Goal: Task Accomplishment & Management: Complete application form

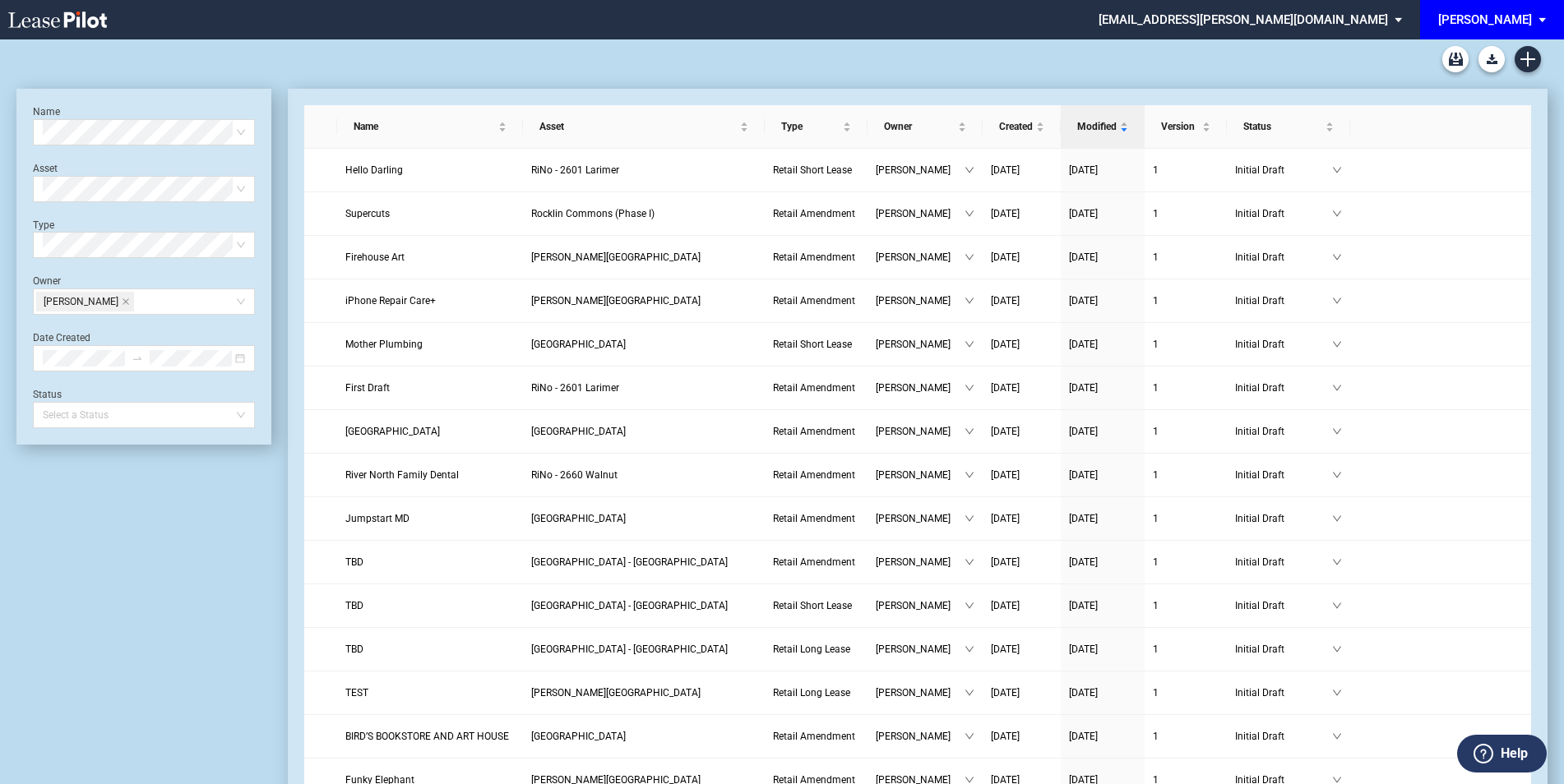
drag, startPoint x: 138, startPoint y: 299, endPoint x: 1572, endPoint y: 45, distance: 1456.3
click at [130, 299] on icon "close" at bounding box center [126, 302] width 9 height 9
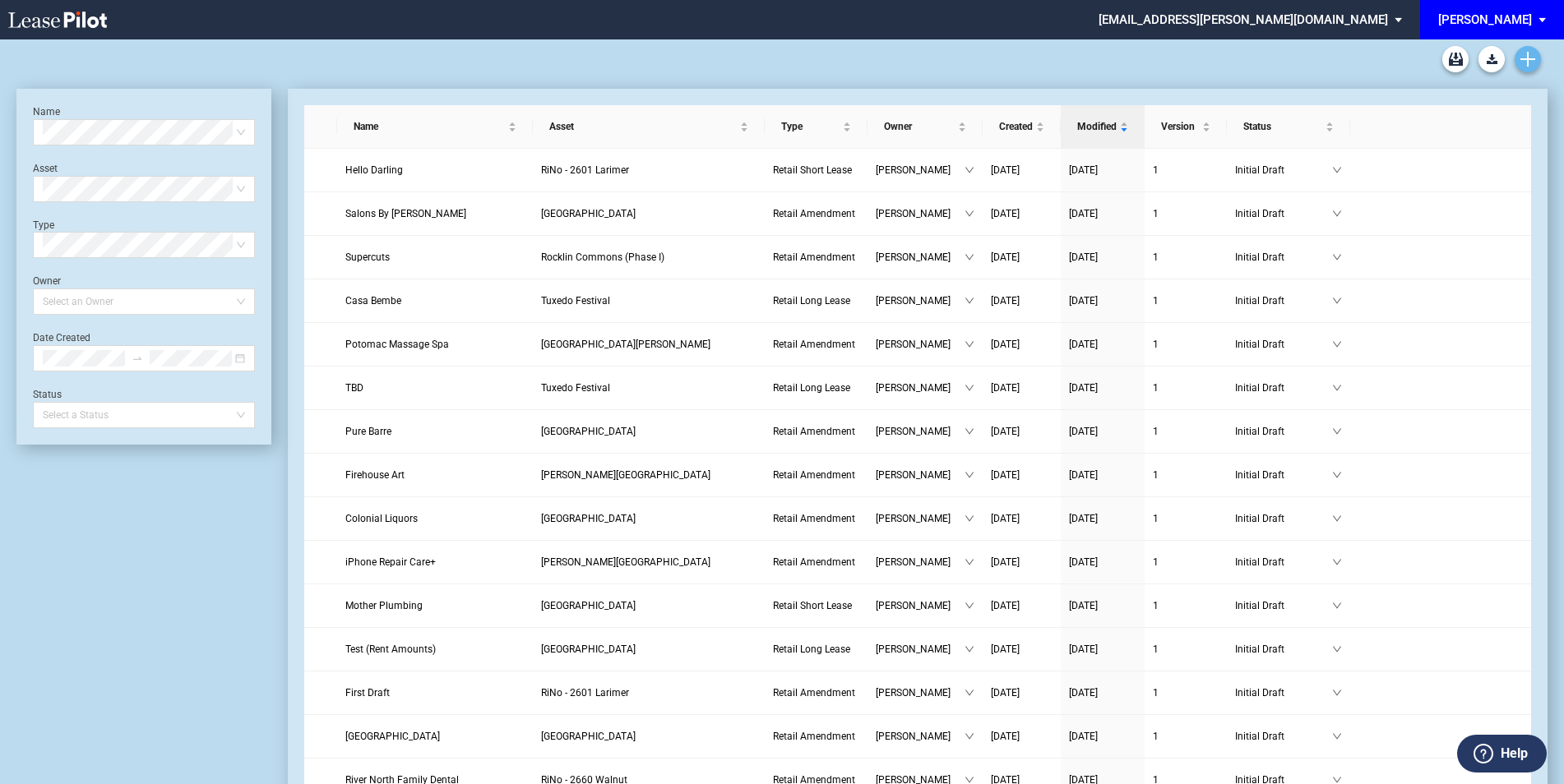
click at [1532, 60] on icon "Create new document" at bounding box center [1527, 59] width 14 height 14
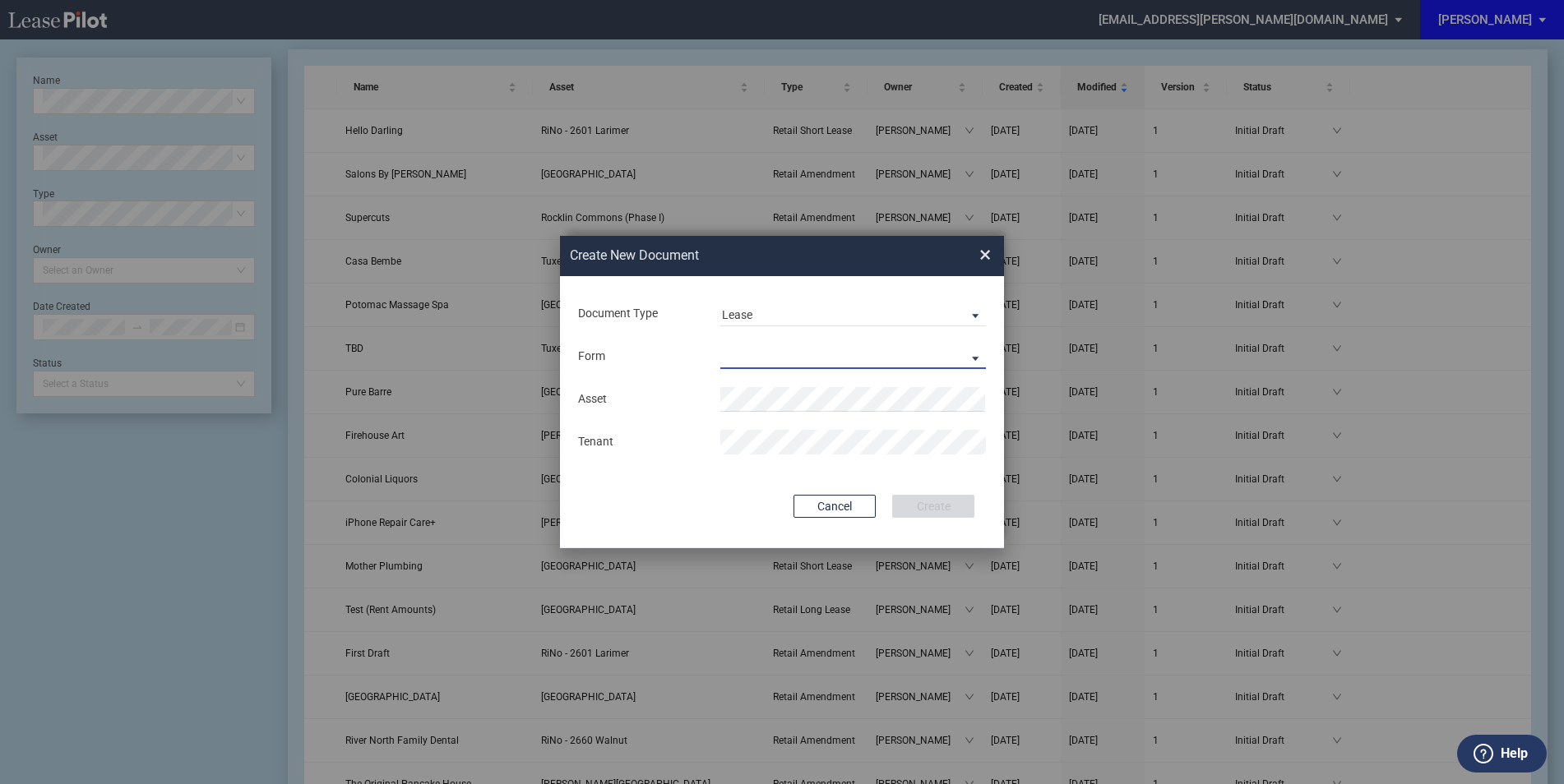
click at [781, 346] on md-select "Retail Long Lease Retail Short Lease" at bounding box center [853, 357] width 266 height 25
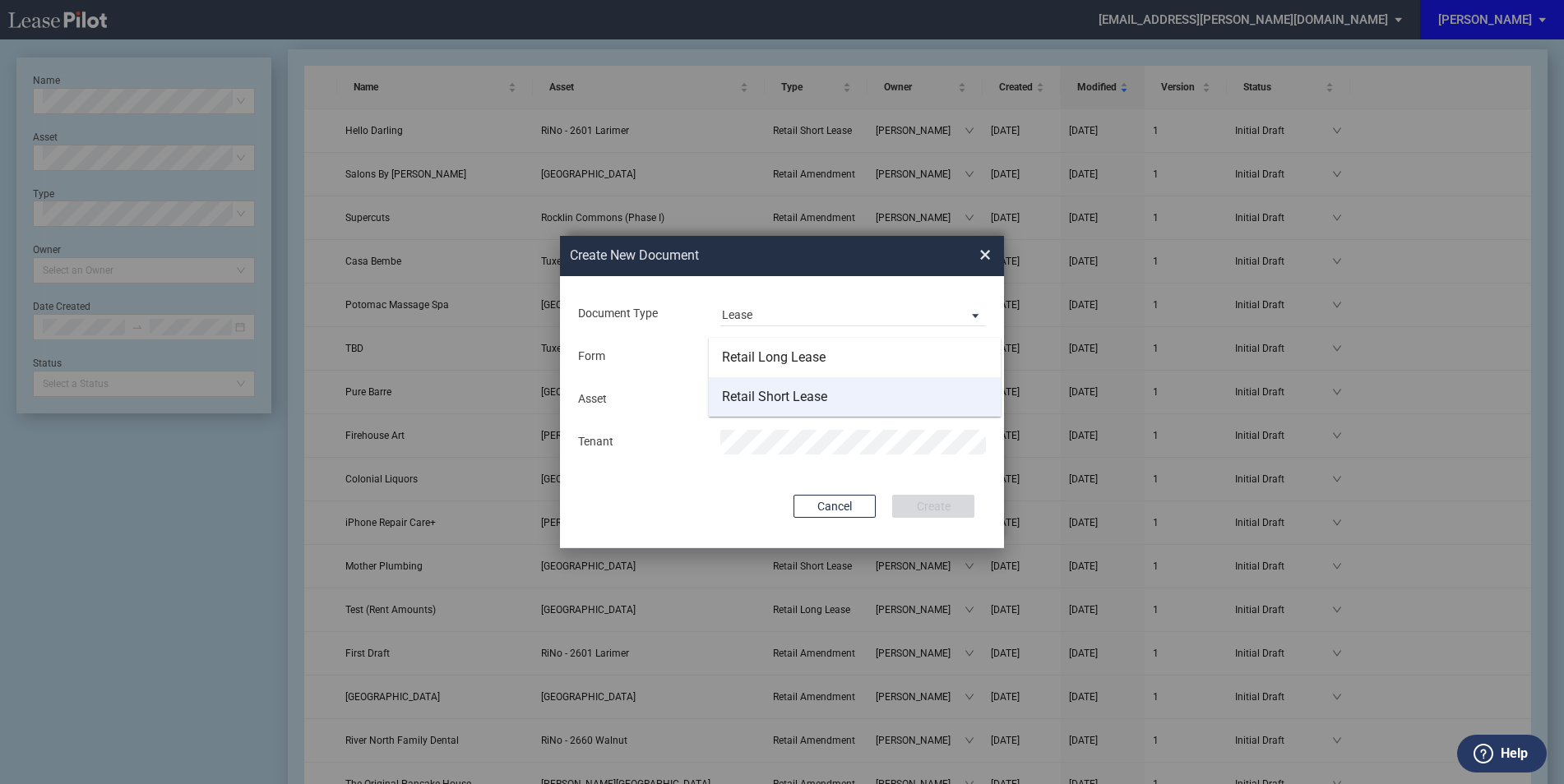
click at [801, 392] on div "Retail Short Lease" at bounding box center [775, 397] width 106 height 18
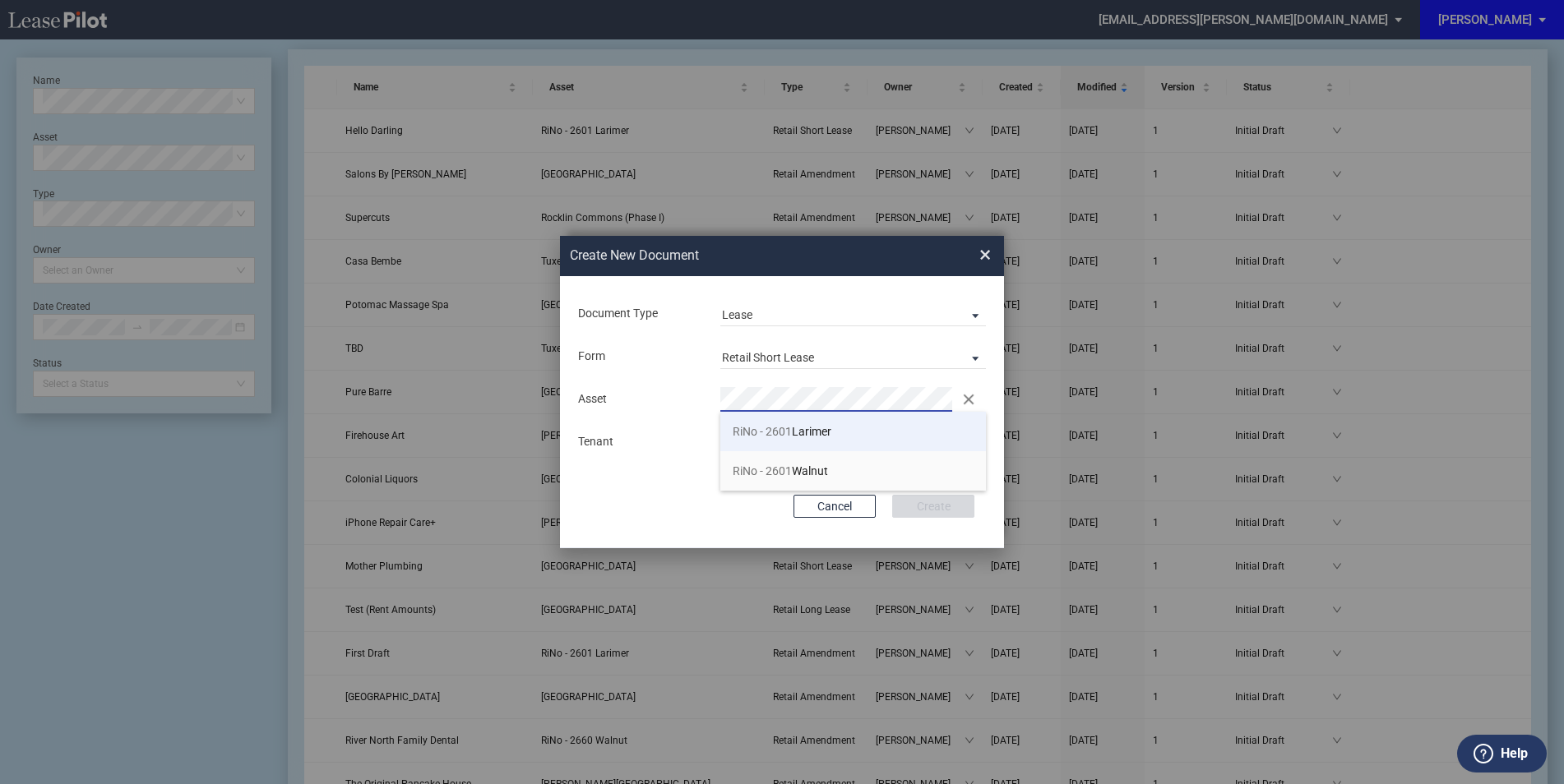
click at [804, 421] on li "RiNo - 2601 Larimer" at bounding box center [853, 432] width 266 height 39
click at [942, 501] on button "Create" at bounding box center [933, 506] width 83 height 23
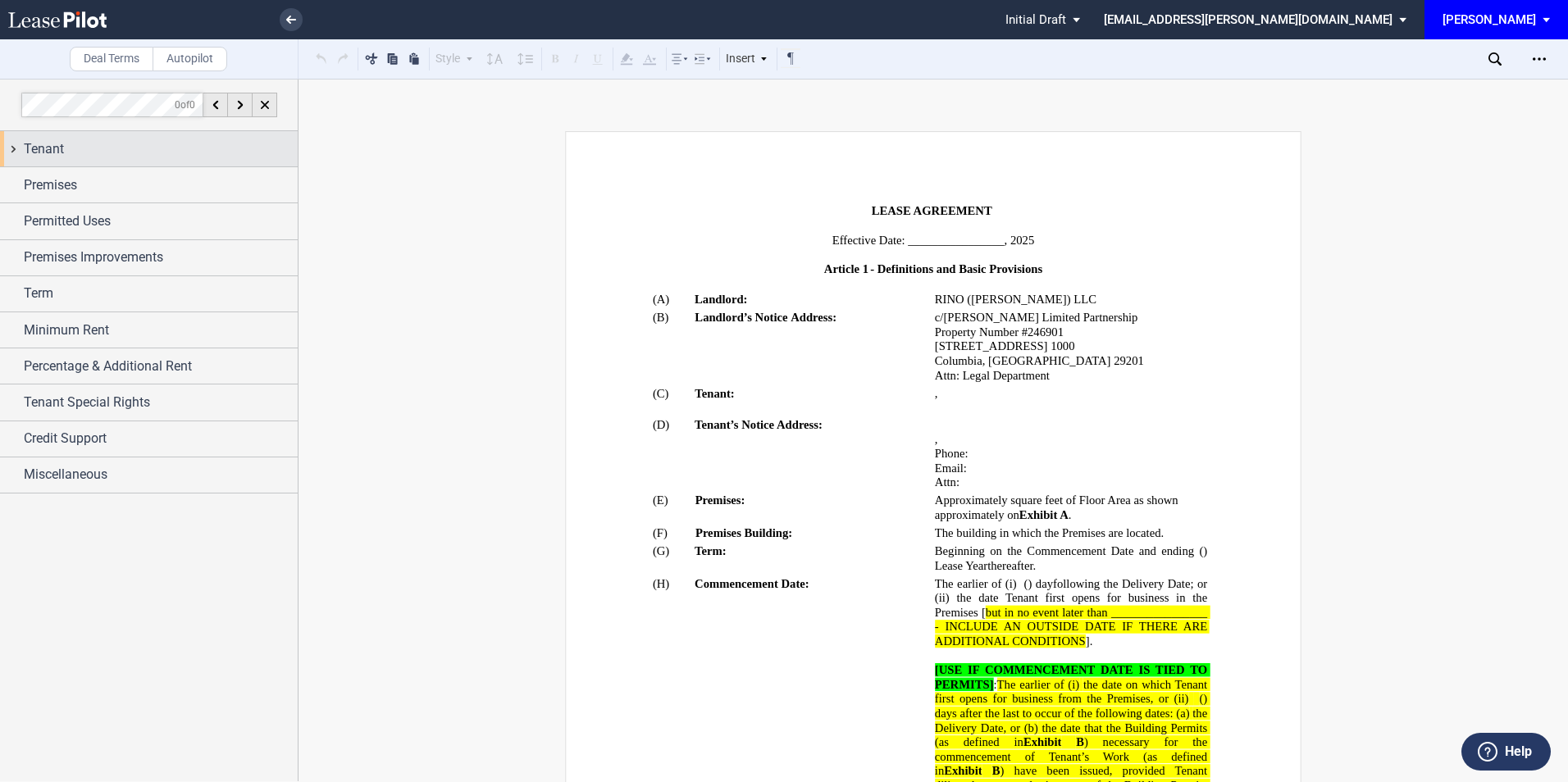
click at [80, 139] on div "Tenant" at bounding box center [160, 149] width 274 height 20
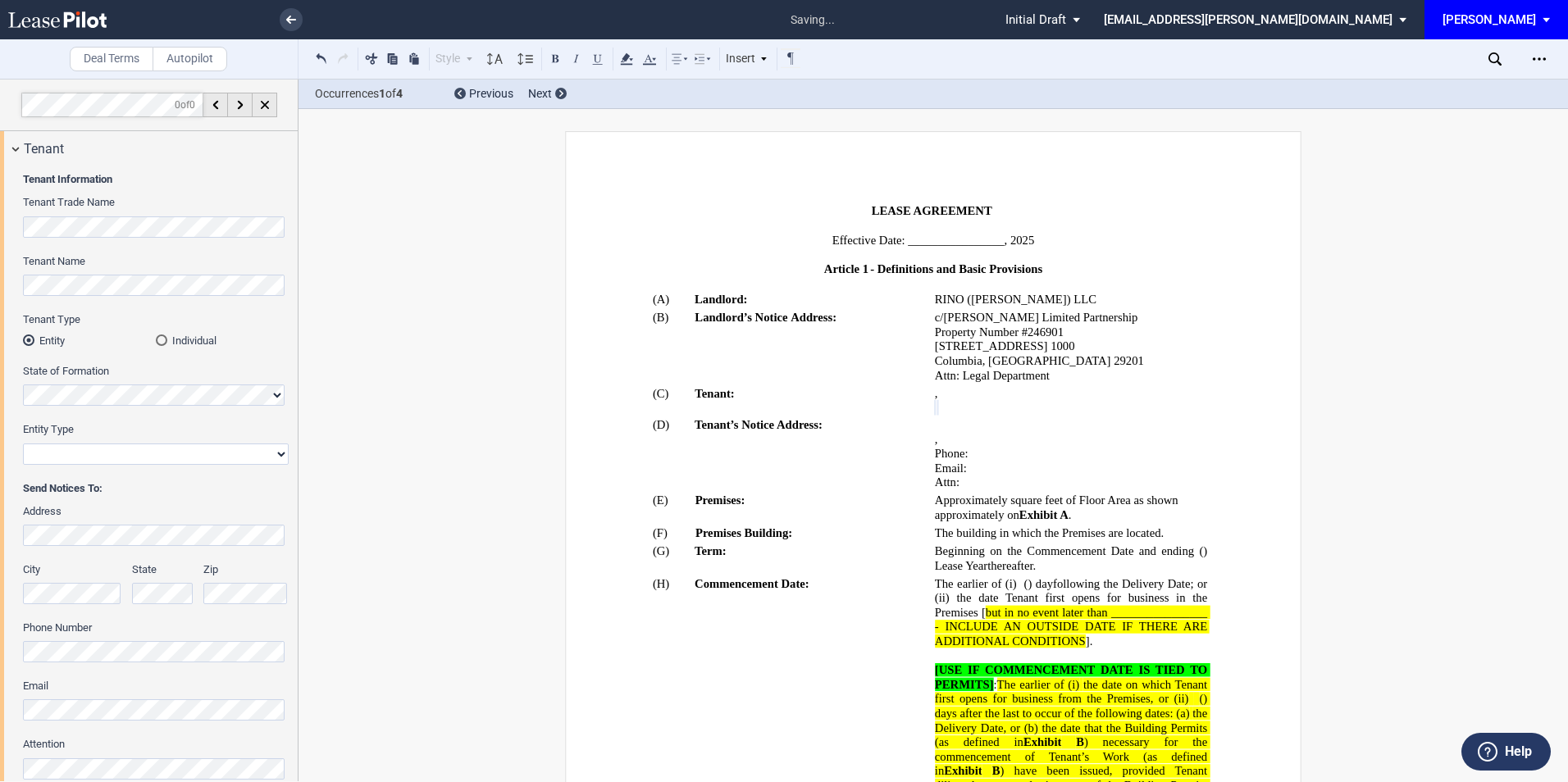
click at [141, 453] on select "Corporation Limited Liability Company General Partnership Limited Partnership O…" at bounding box center [155, 454] width 266 height 21
select select "limited liability company"
click at [23, 444] on select "Corporation Limited Liability Company General Partnership Limited Partnership O…" at bounding box center [155, 454] width 266 height 21
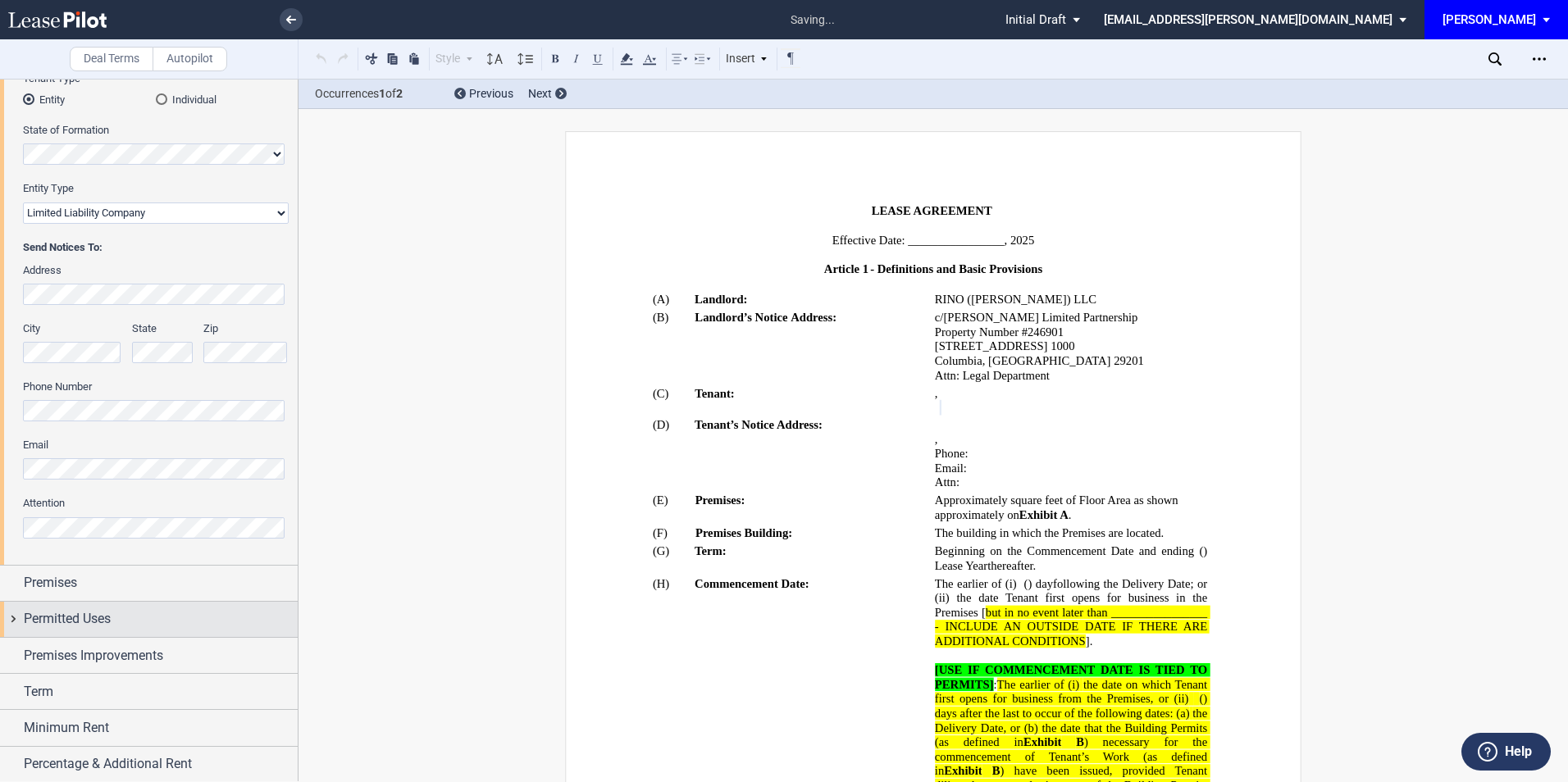
scroll to position [328, 0]
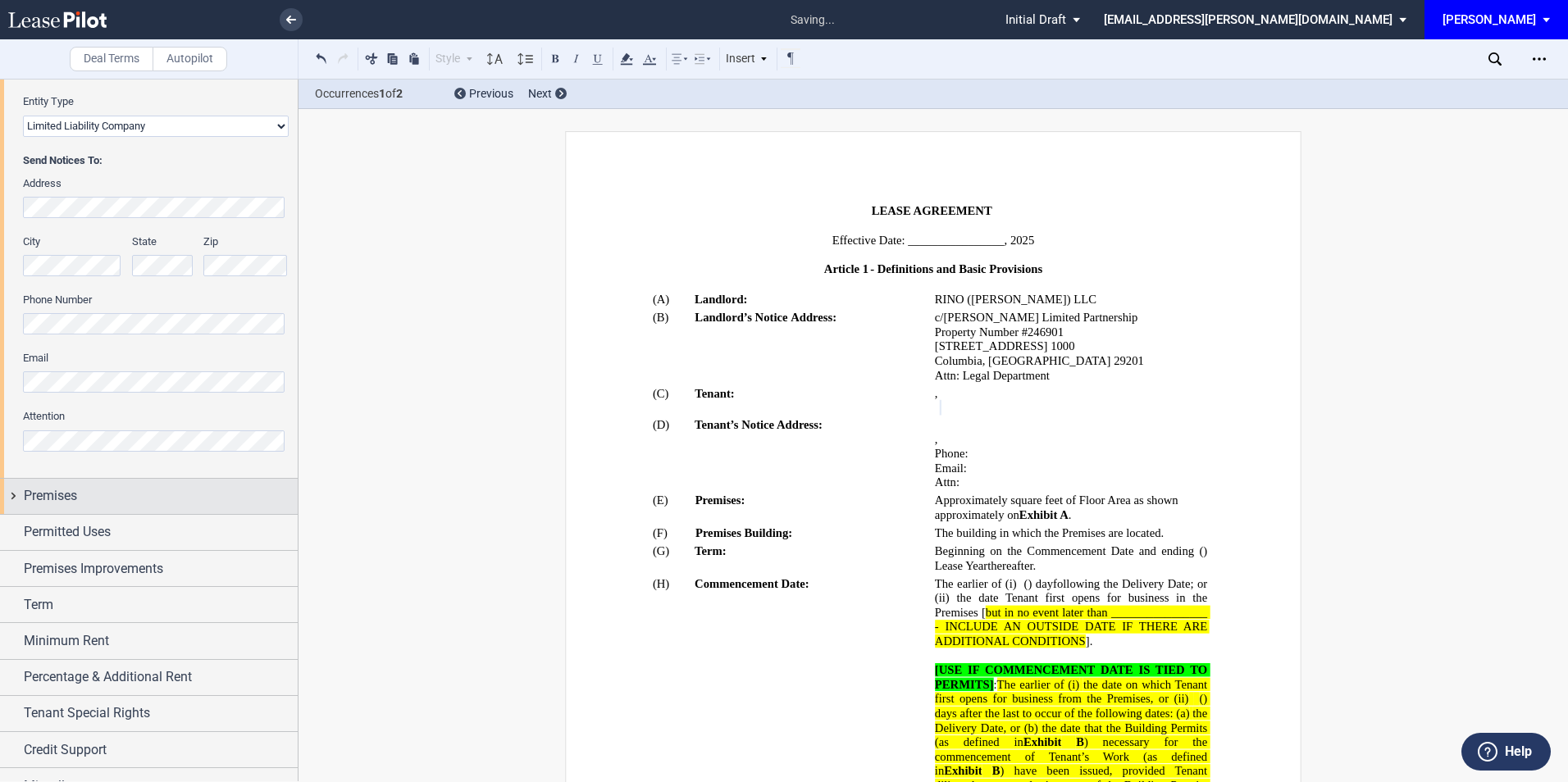
click at [127, 487] on div "Premises" at bounding box center [160, 496] width 274 height 20
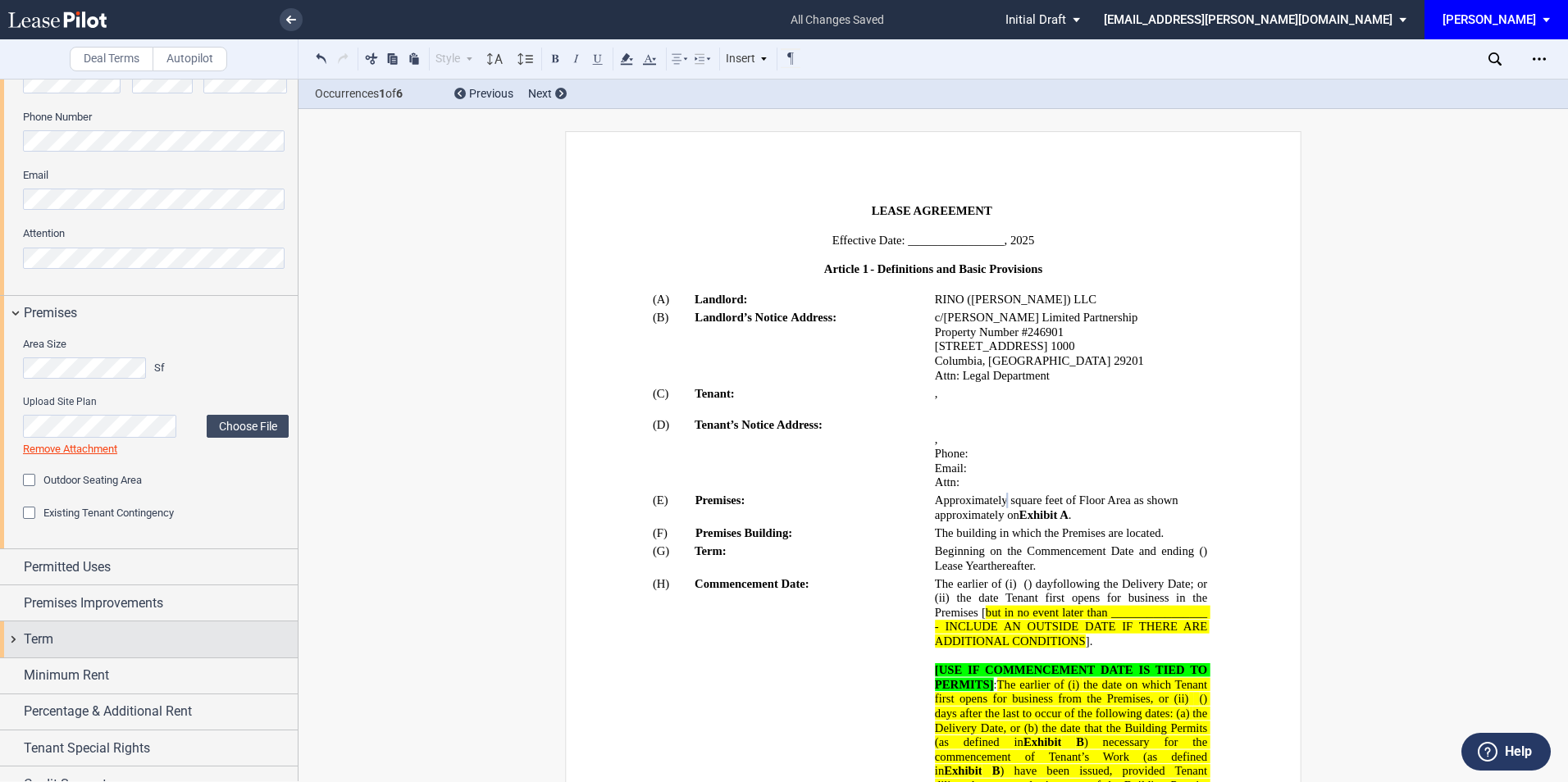
scroll to position [547, 0]
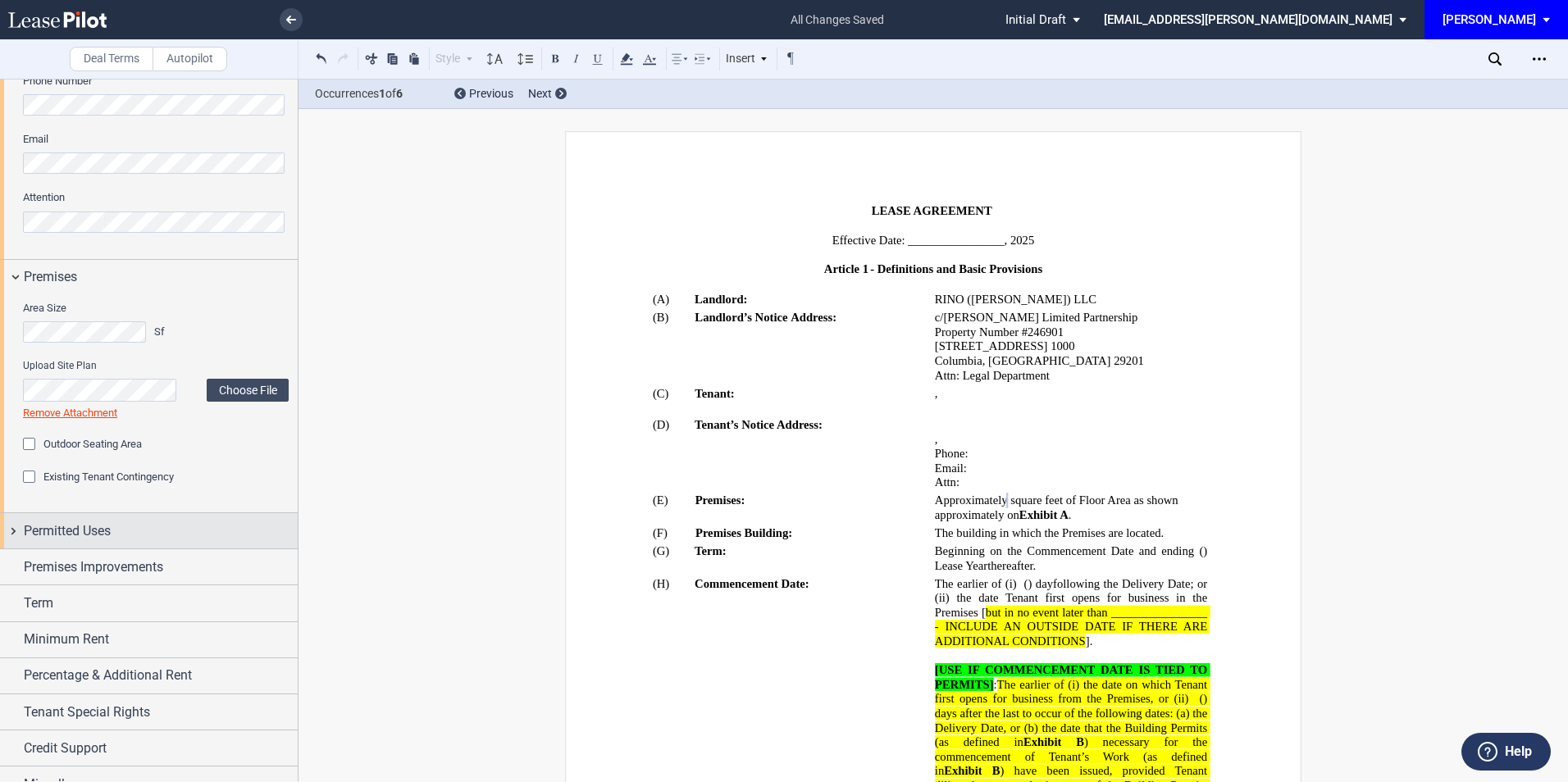
click at [102, 531] on span "Permitted Uses" at bounding box center [67, 531] width 87 height 20
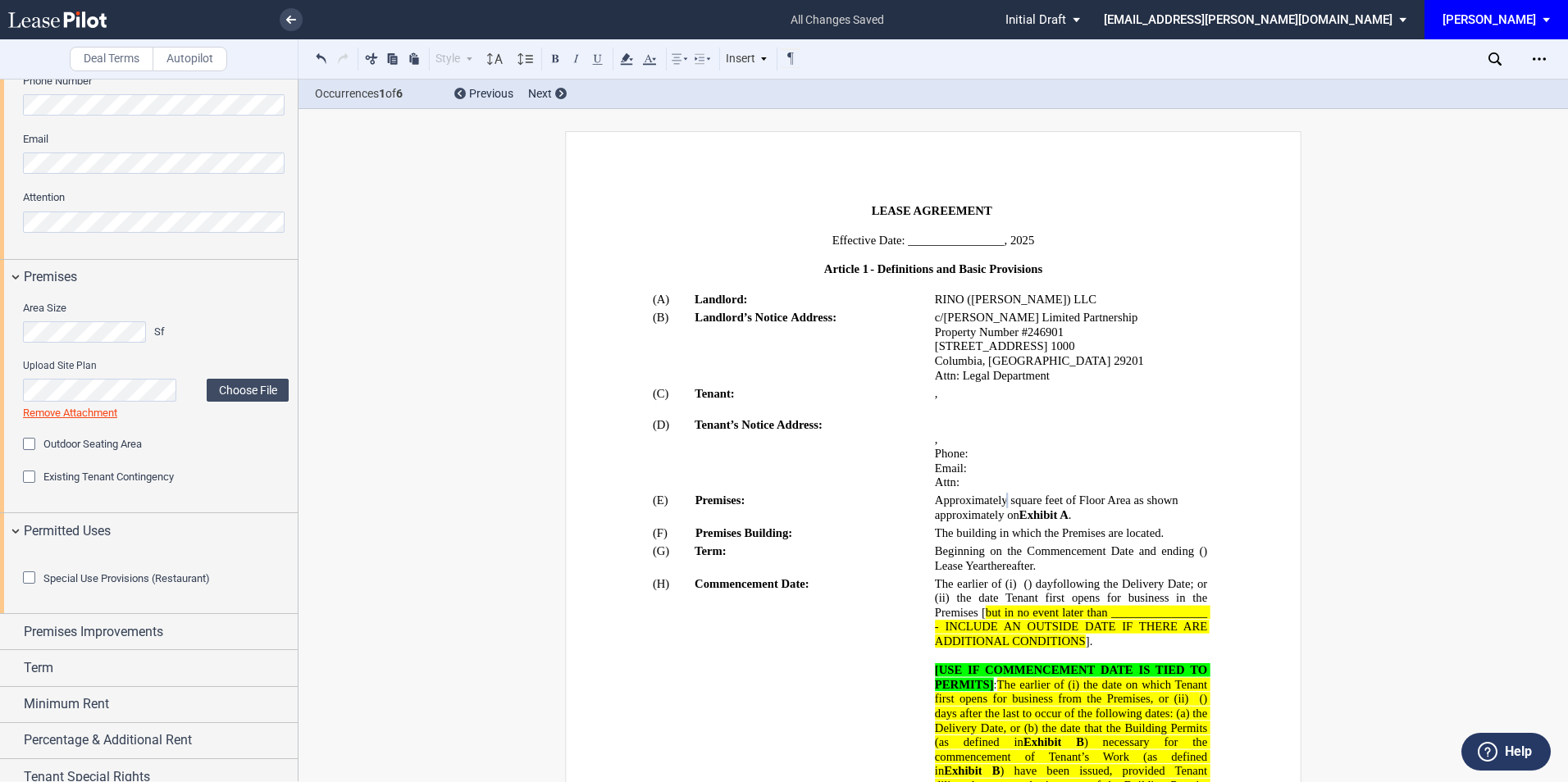
scroll to position [656, 0]
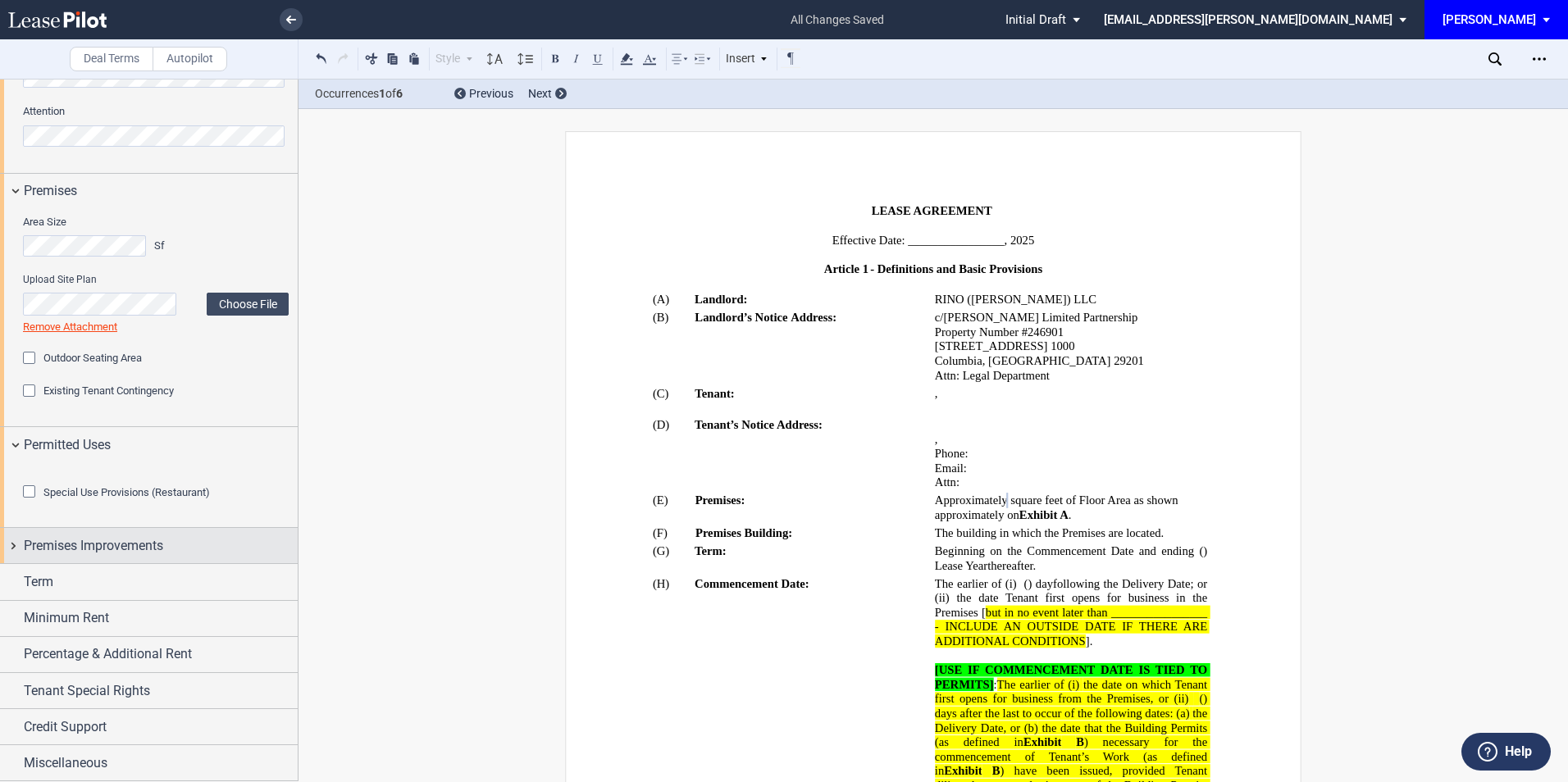
click at [76, 556] on span "Premises Improvements" at bounding box center [93, 546] width 139 height 20
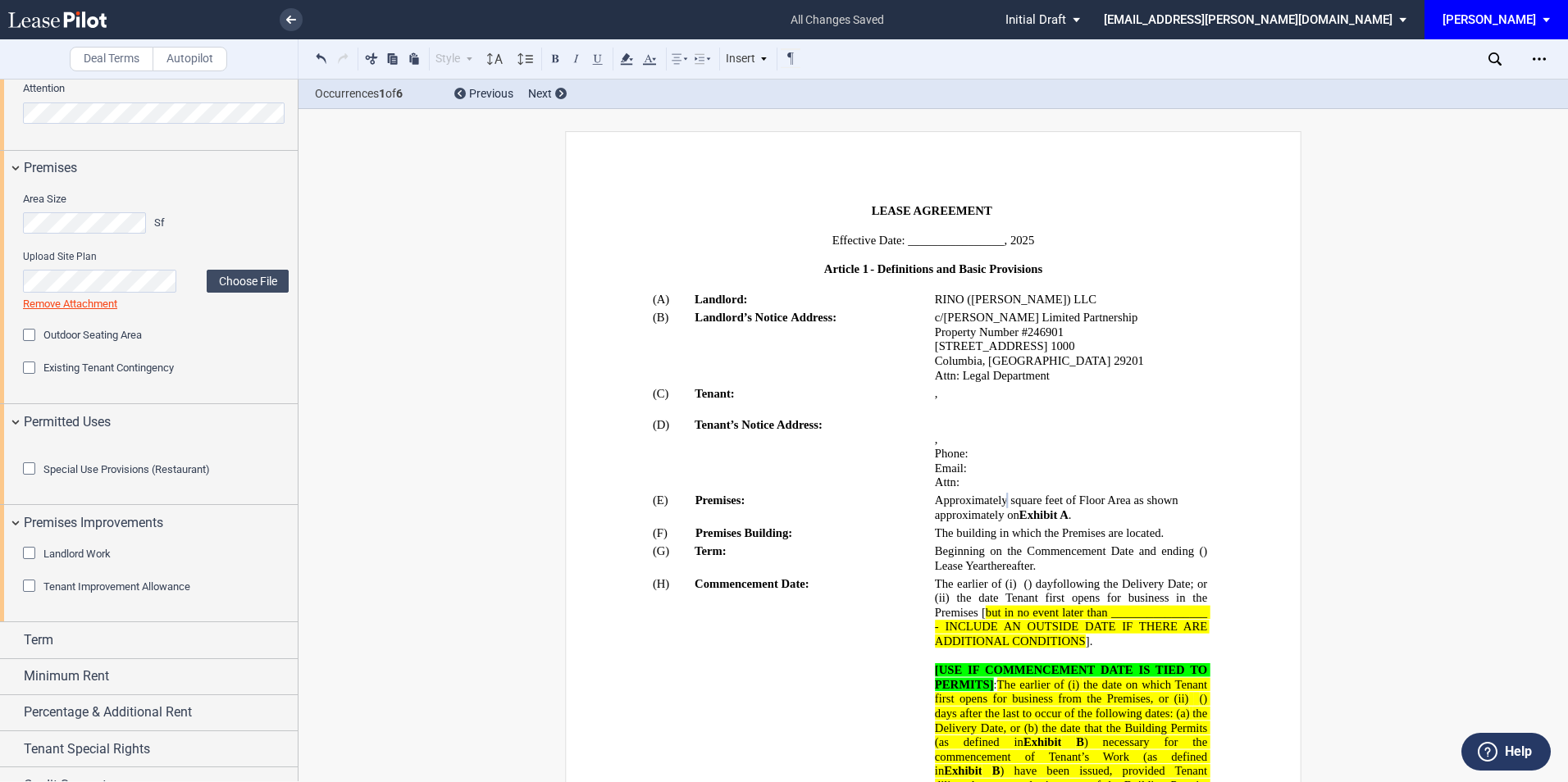
scroll to position [765, 0]
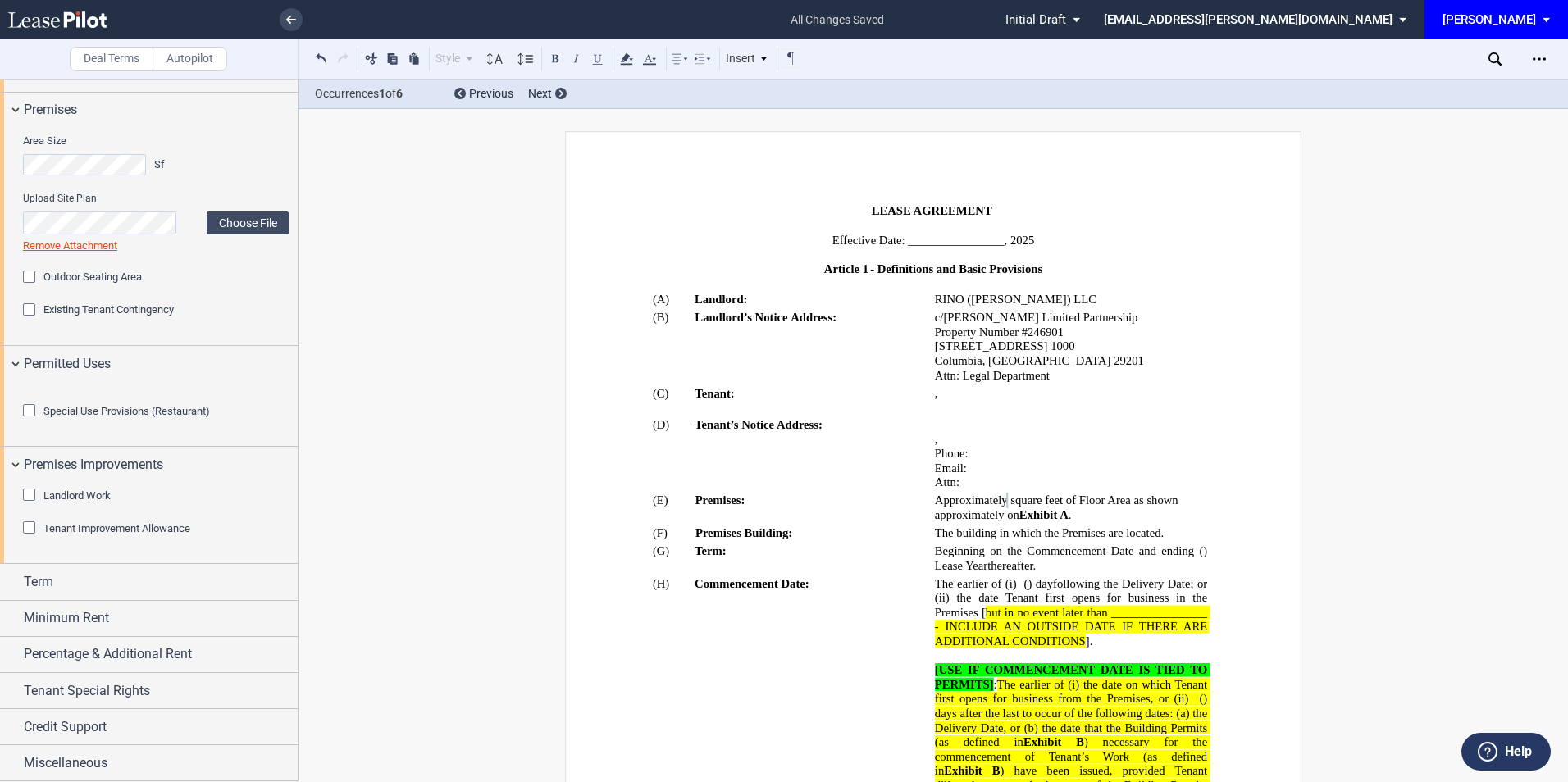
click at [29, 538] on div "Tenant Improvement Allowance" at bounding box center [31, 529] width 16 height 16
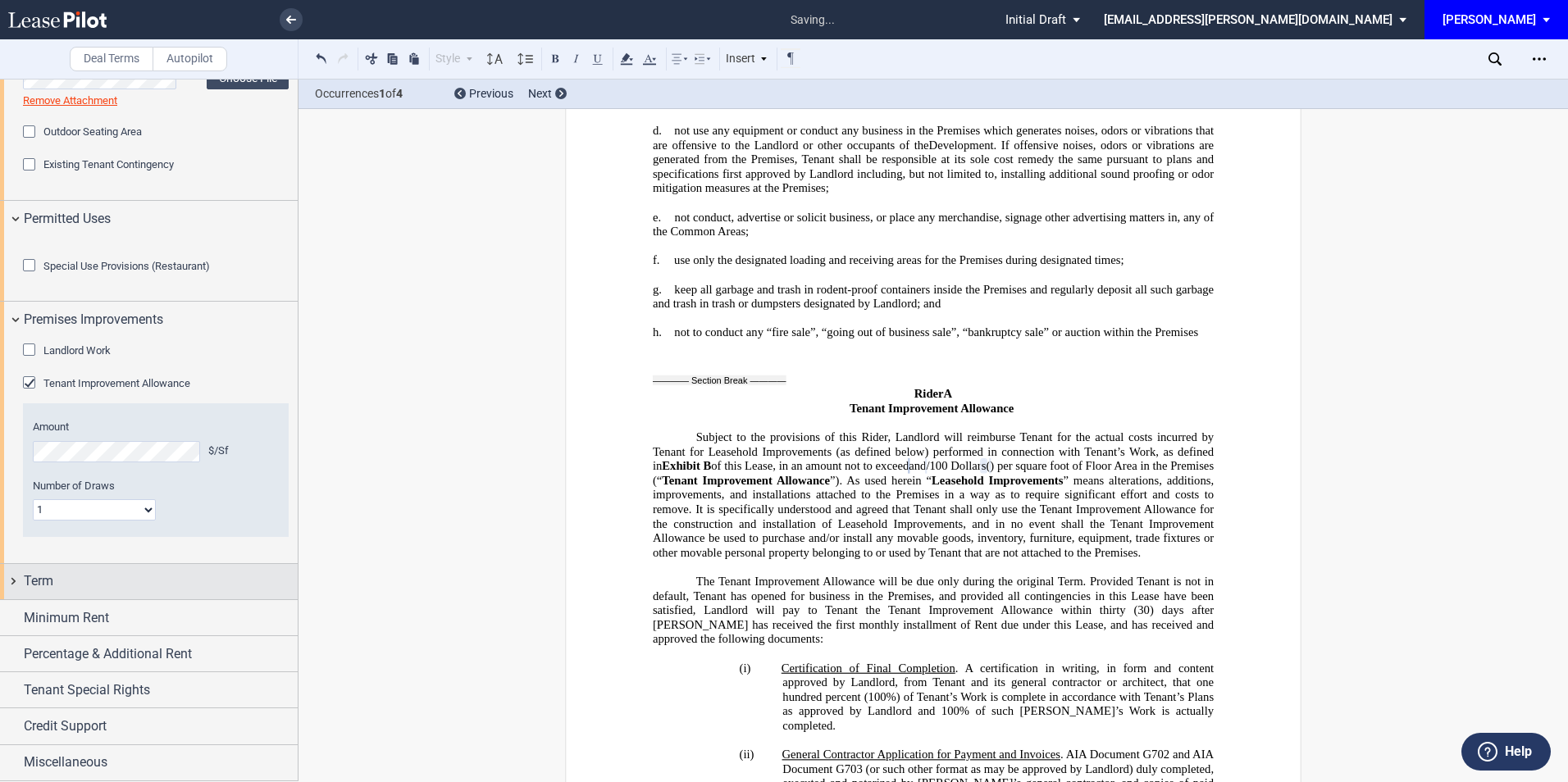
scroll to position [950, 0]
click at [80, 574] on div "Term" at bounding box center [160, 581] width 274 height 20
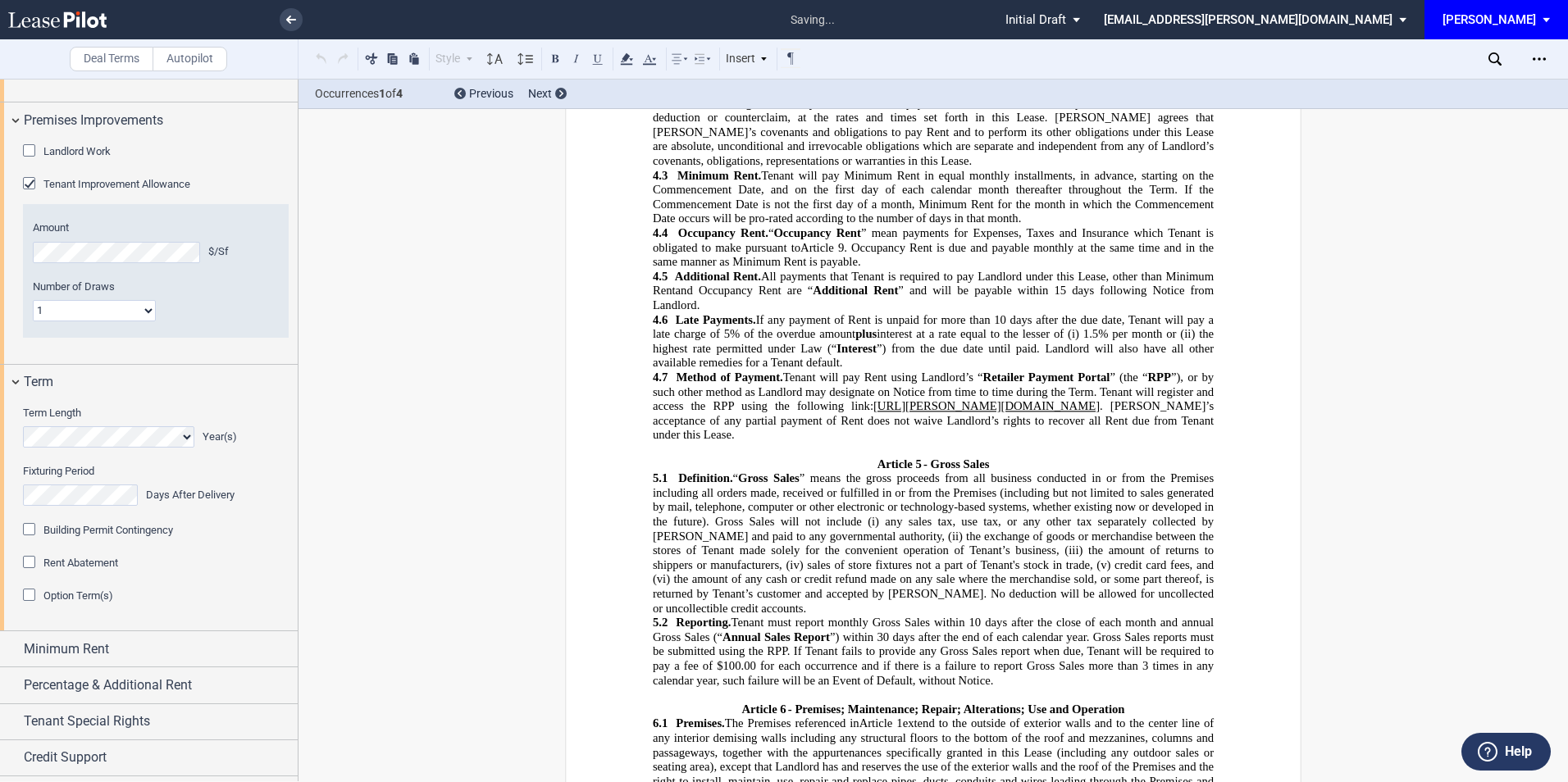
scroll to position [187, 0]
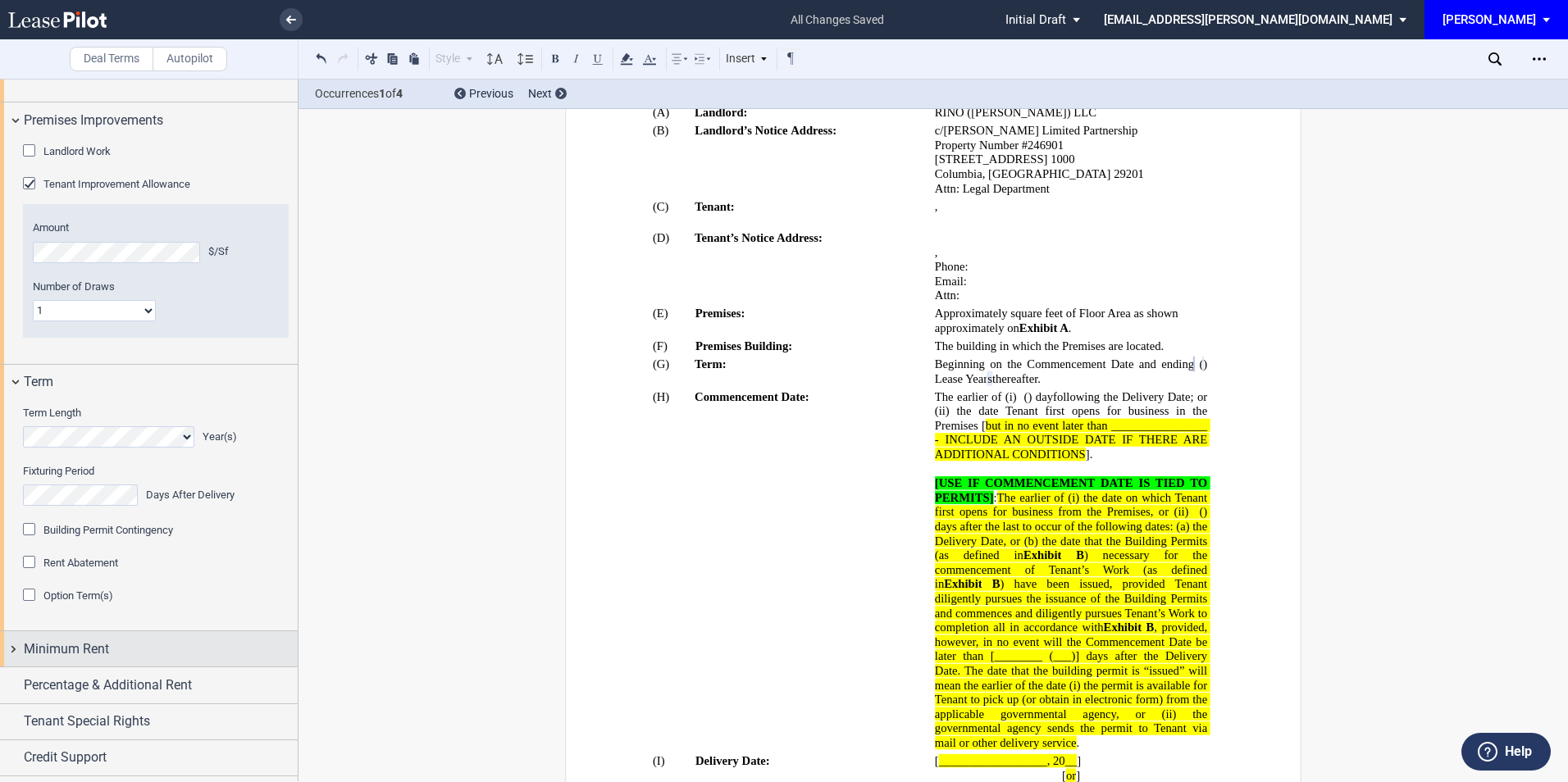
click at [94, 667] on div "Minimum Rent" at bounding box center [149, 650] width 298 height 36
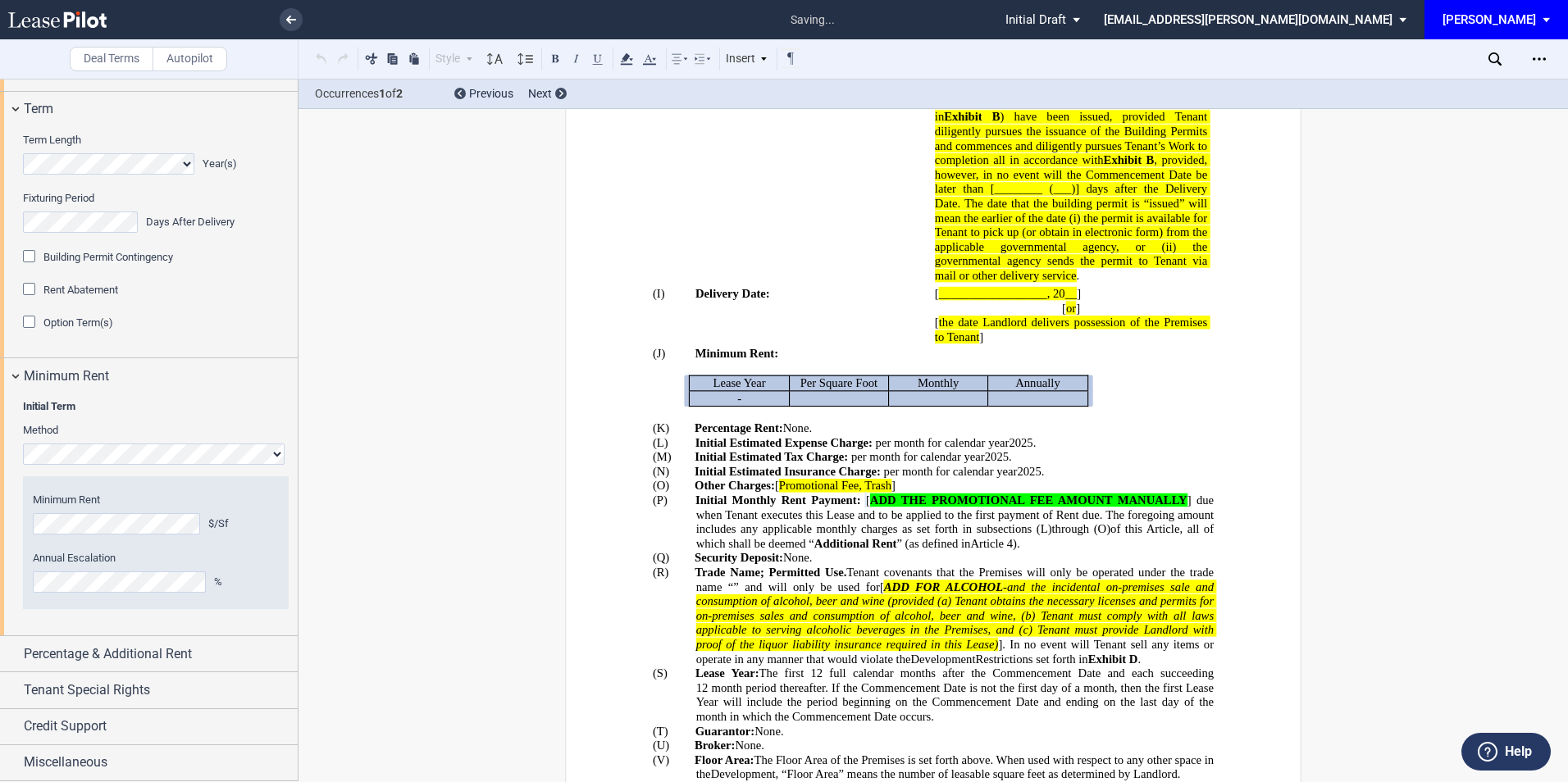
scroll to position [679, 0]
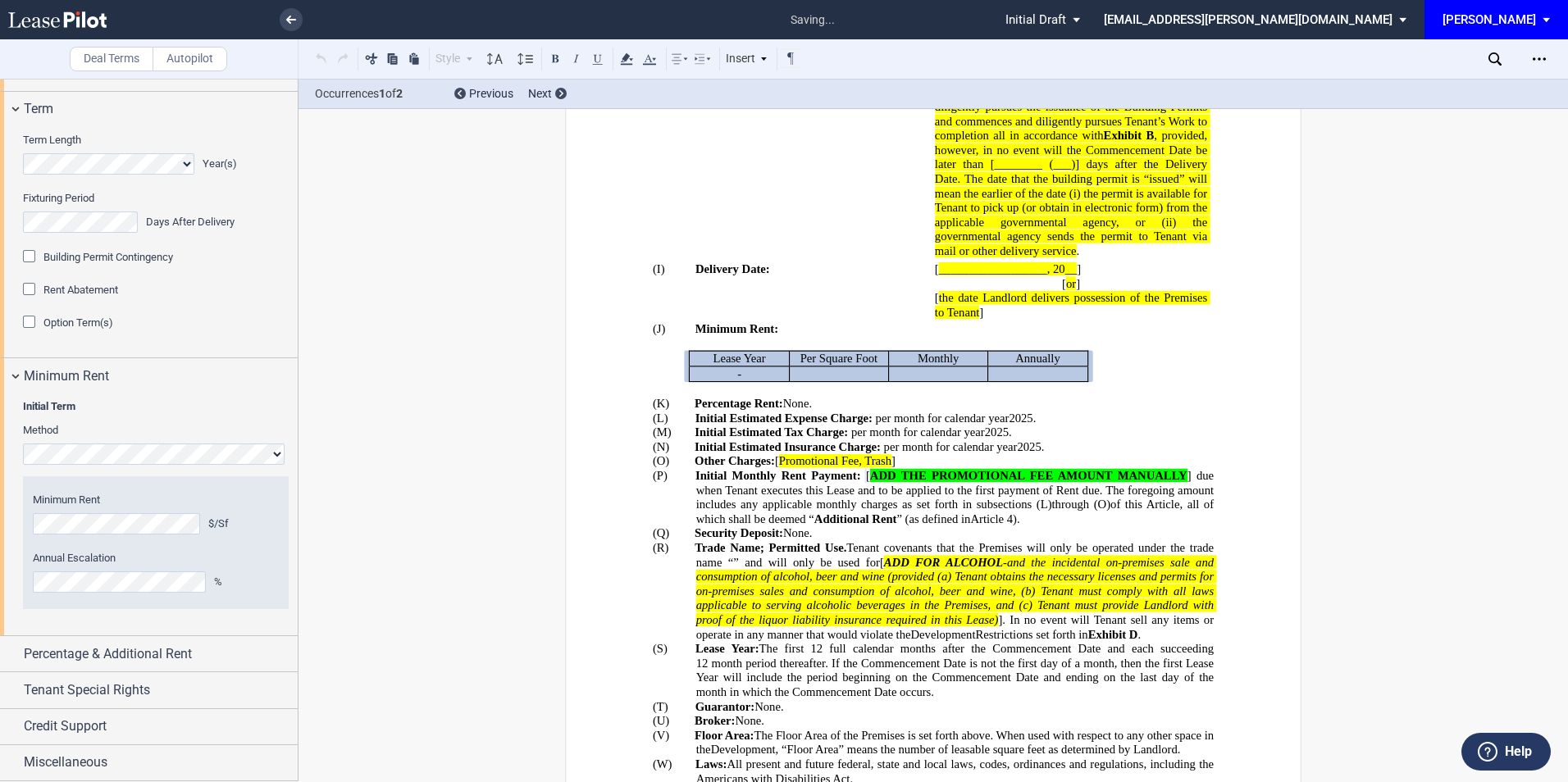
click at [65, 610] on div "Year 1 $/Sf Year 2 $/Sf Year 3 $/Sf Year 4 $/Sf Year 5 $/Sf Minimum Rent $/Sf A…" at bounding box center [155, 543] width 266 height 132
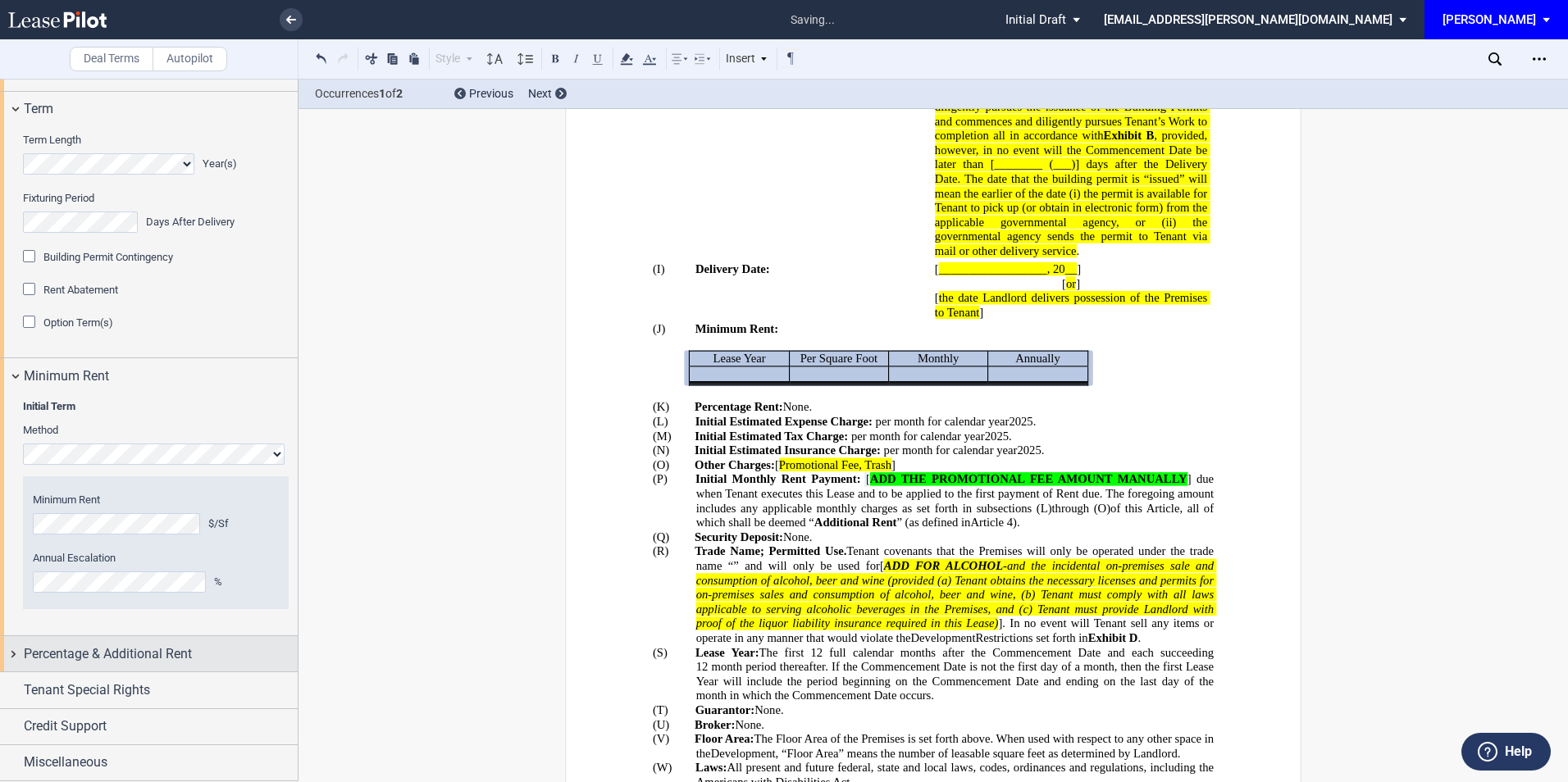
click at [79, 664] on span "Percentage & Additional Rent" at bounding box center [108, 654] width 168 height 20
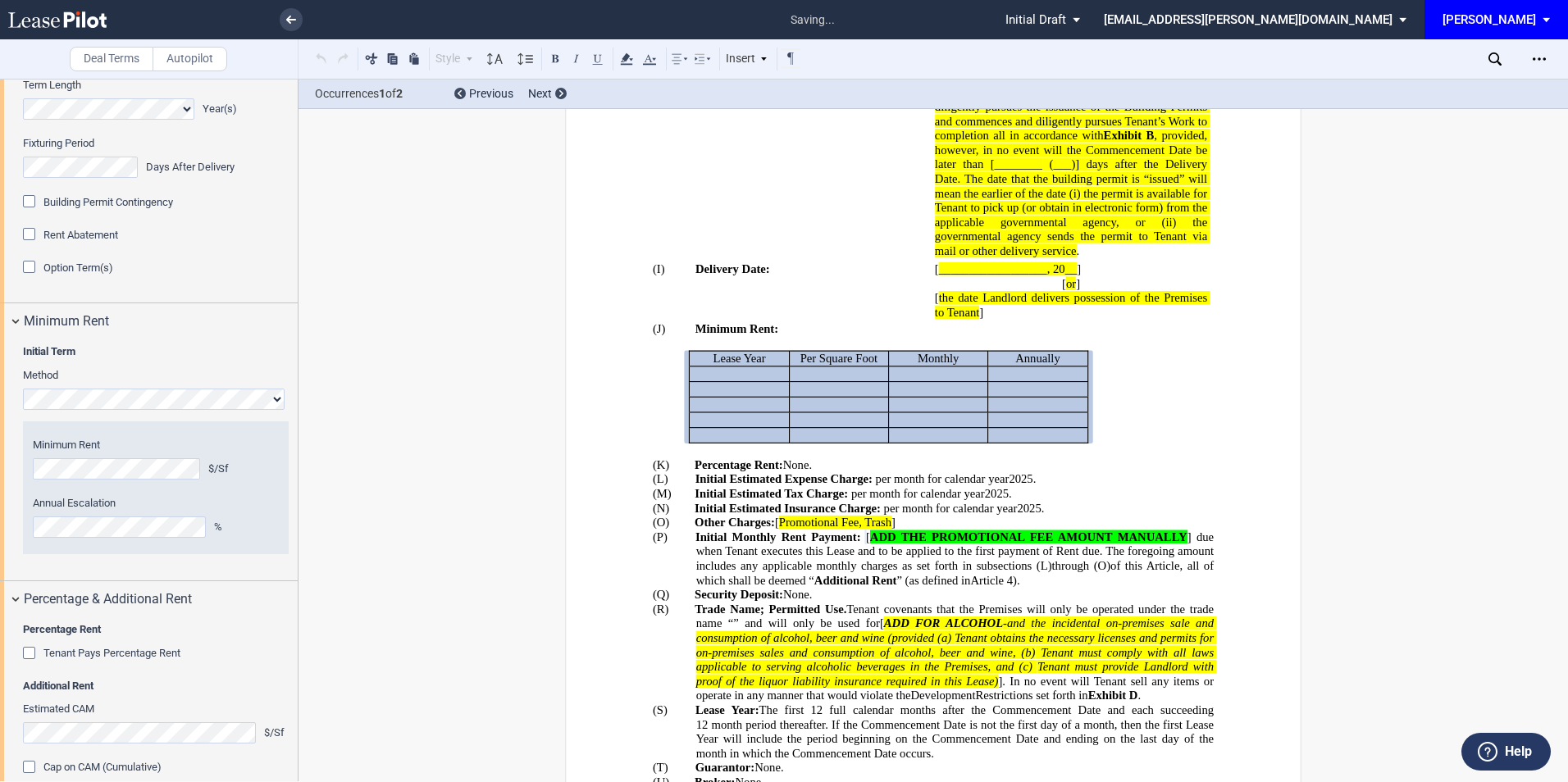
scroll to position [1585, 0]
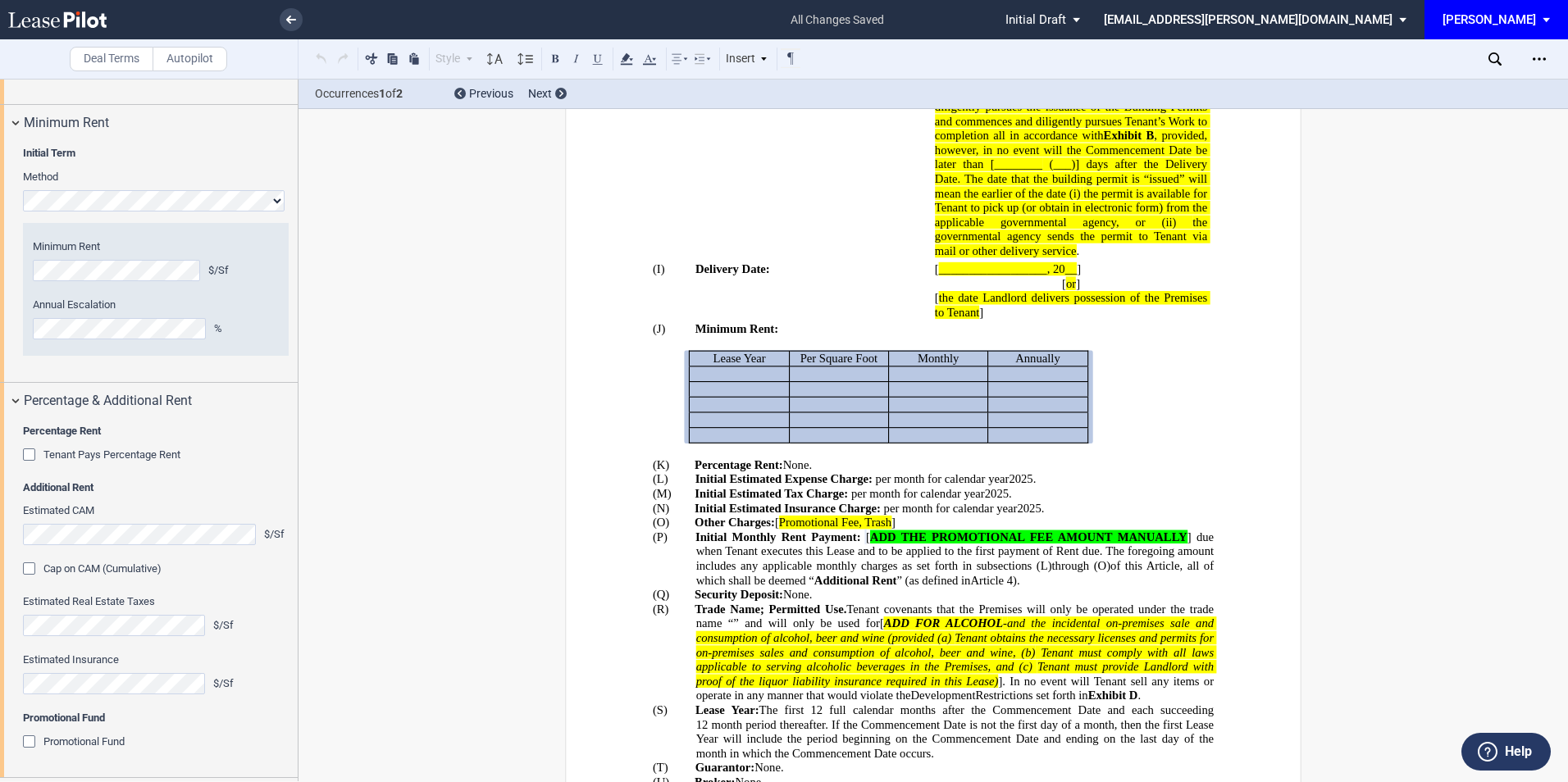
click at [25, 465] on div "Tenant Pays Percentage Rent" at bounding box center [31, 456] width 16 height 16
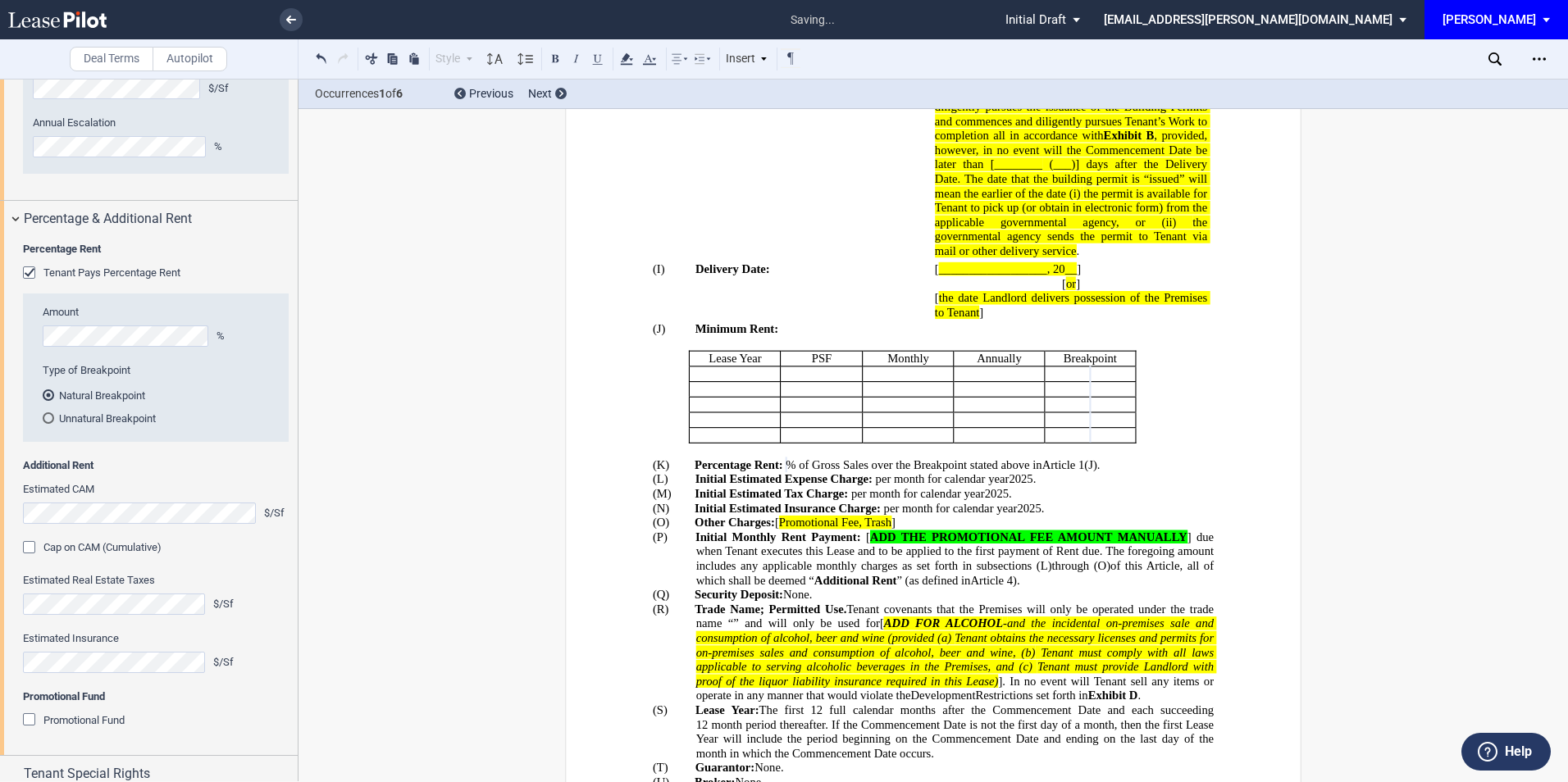
scroll to position [1804, 0]
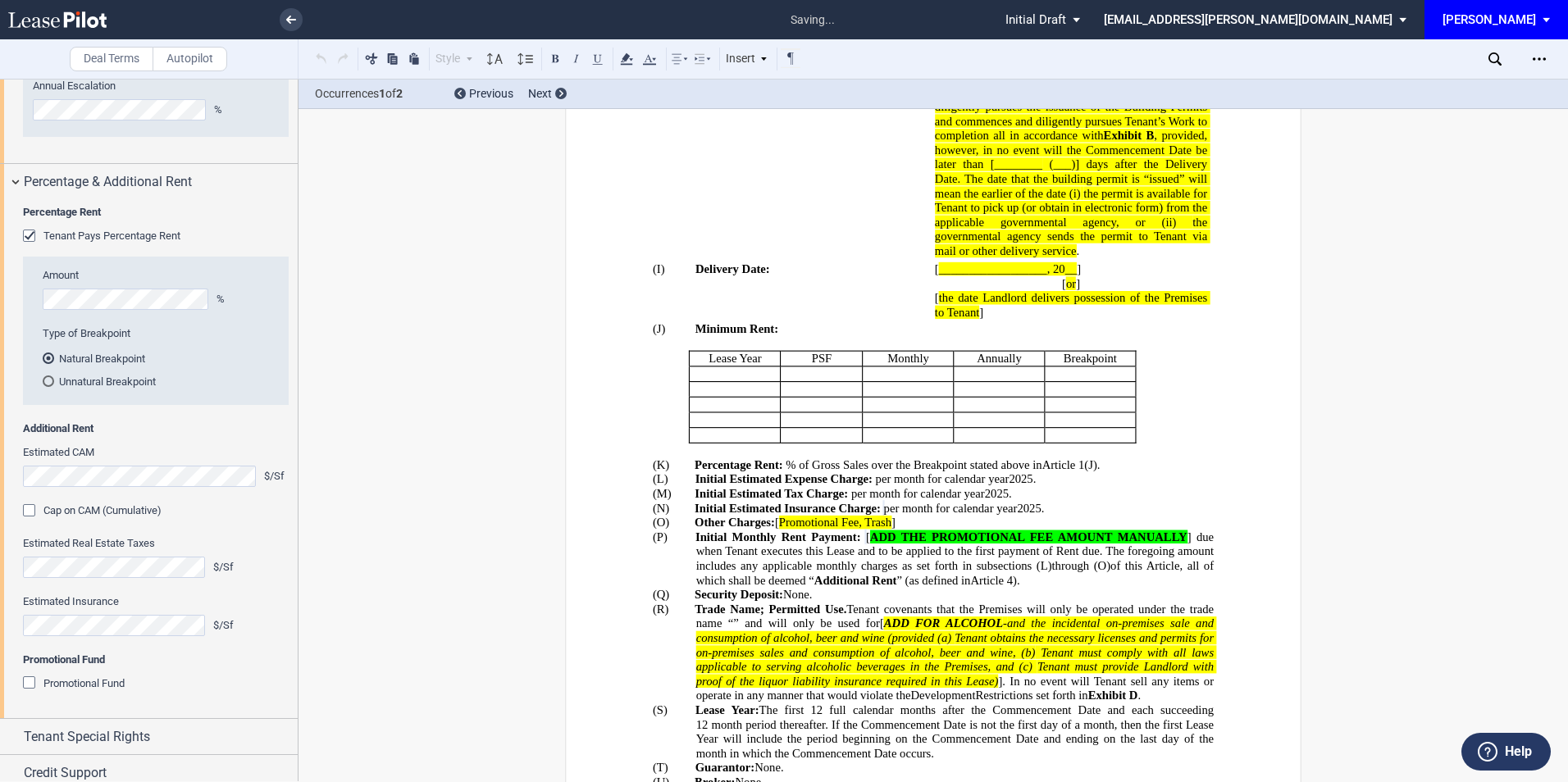
click at [34, 693] on div "Promotional Fund" at bounding box center [31, 684] width 16 height 16
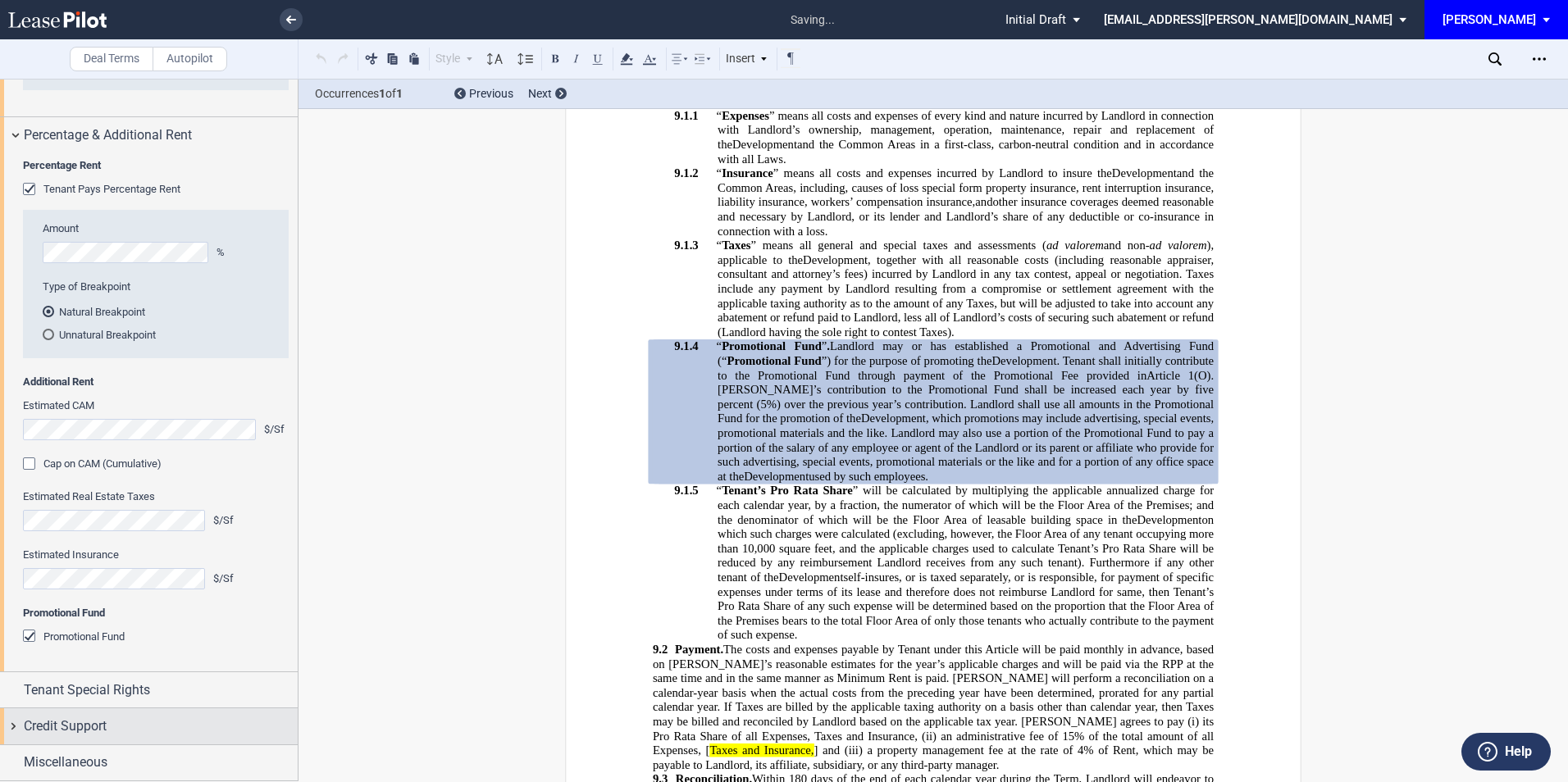
scroll to position [1941, 0]
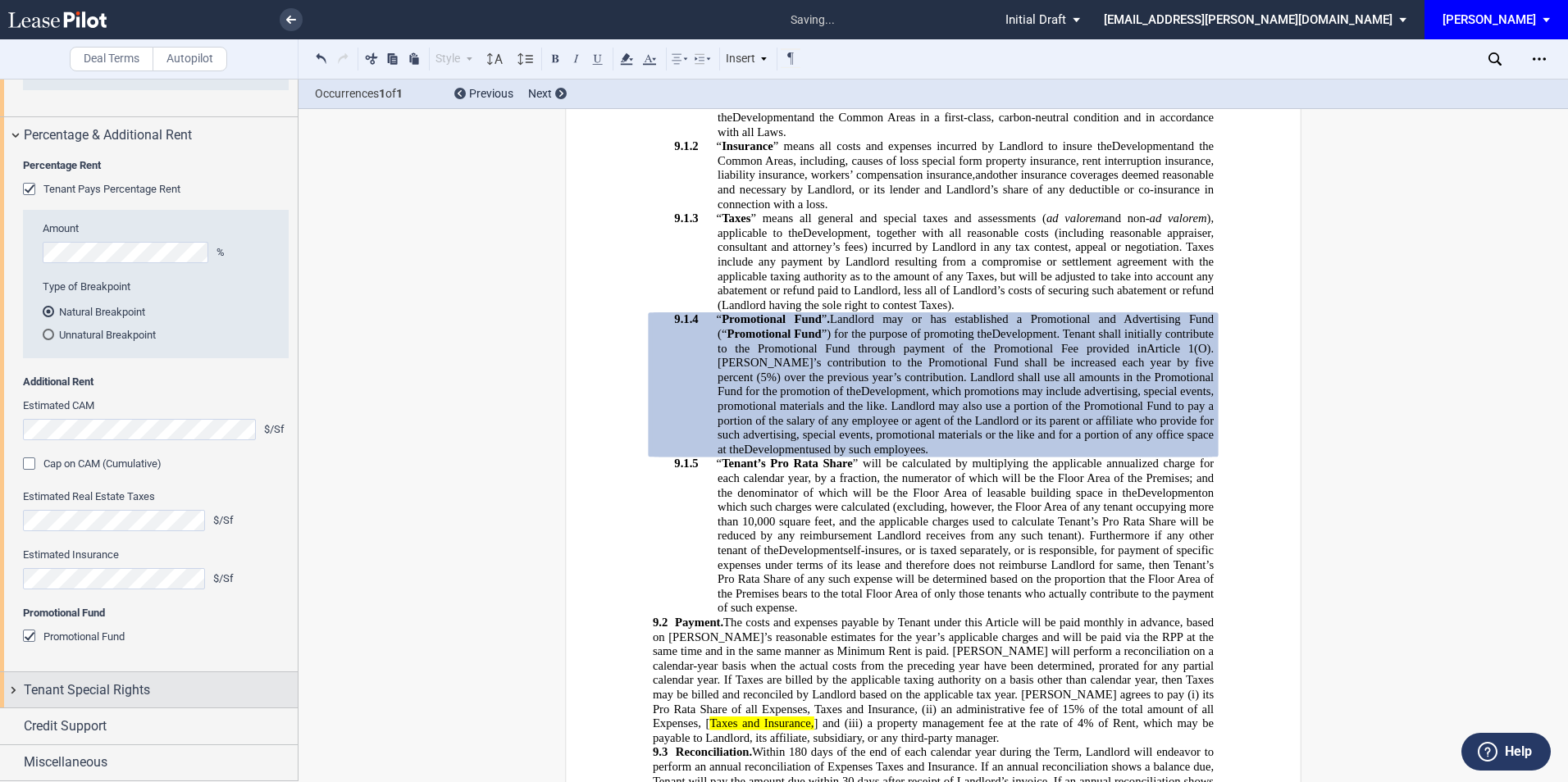
click at [145, 684] on span "Tenant Special Rights" at bounding box center [87, 690] width 126 height 20
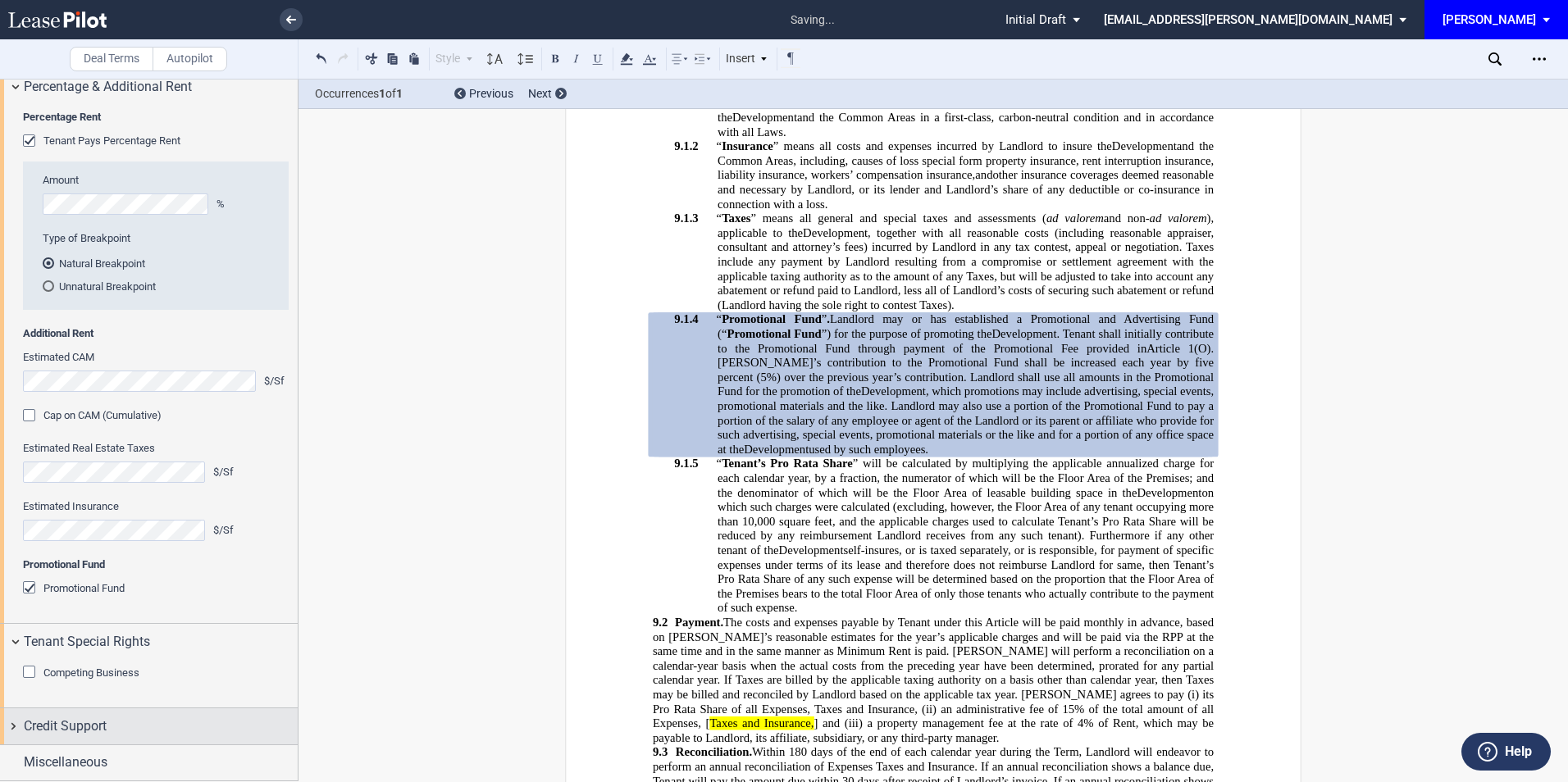
click at [142, 724] on div "Credit Support" at bounding box center [160, 726] width 274 height 20
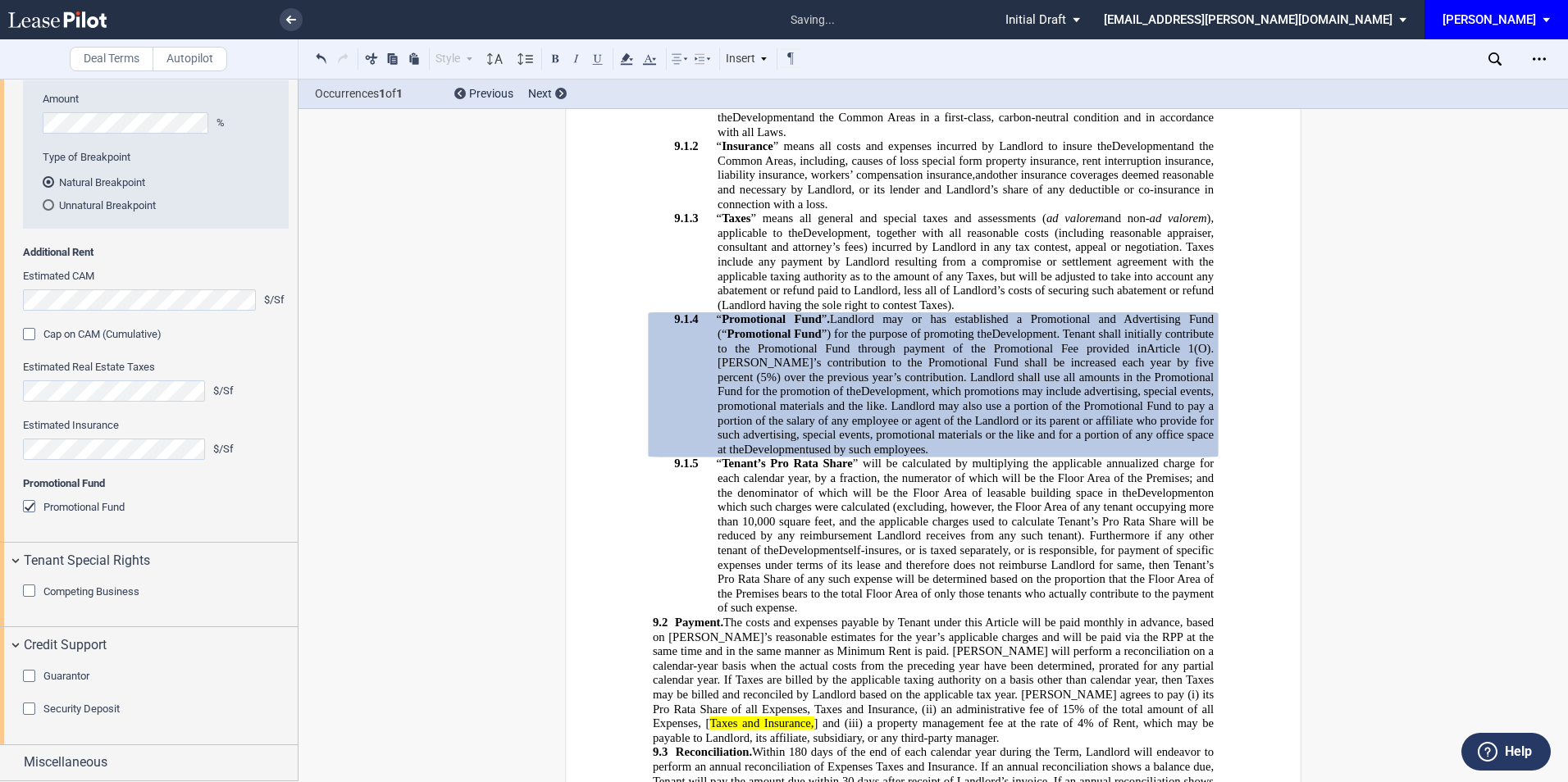
scroll to position [2069, 0]
click at [25, 674] on div "Guarantor" at bounding box center [31, 678] width 16 height 16
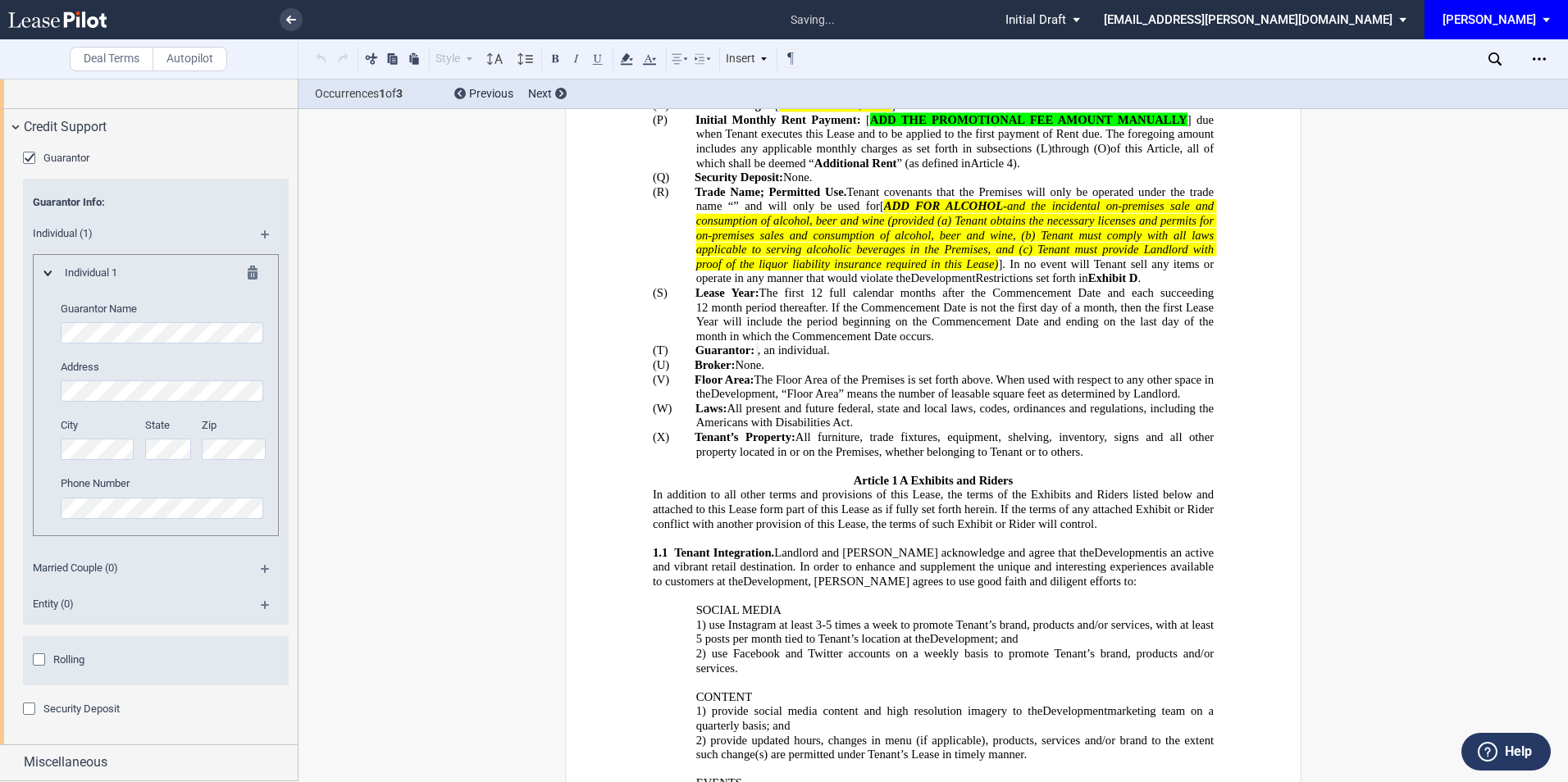
scroll to position [2589, 0]
click at [26, 712] on div "Security Deposit" at bounding box center [31, 711] width 16 height 16
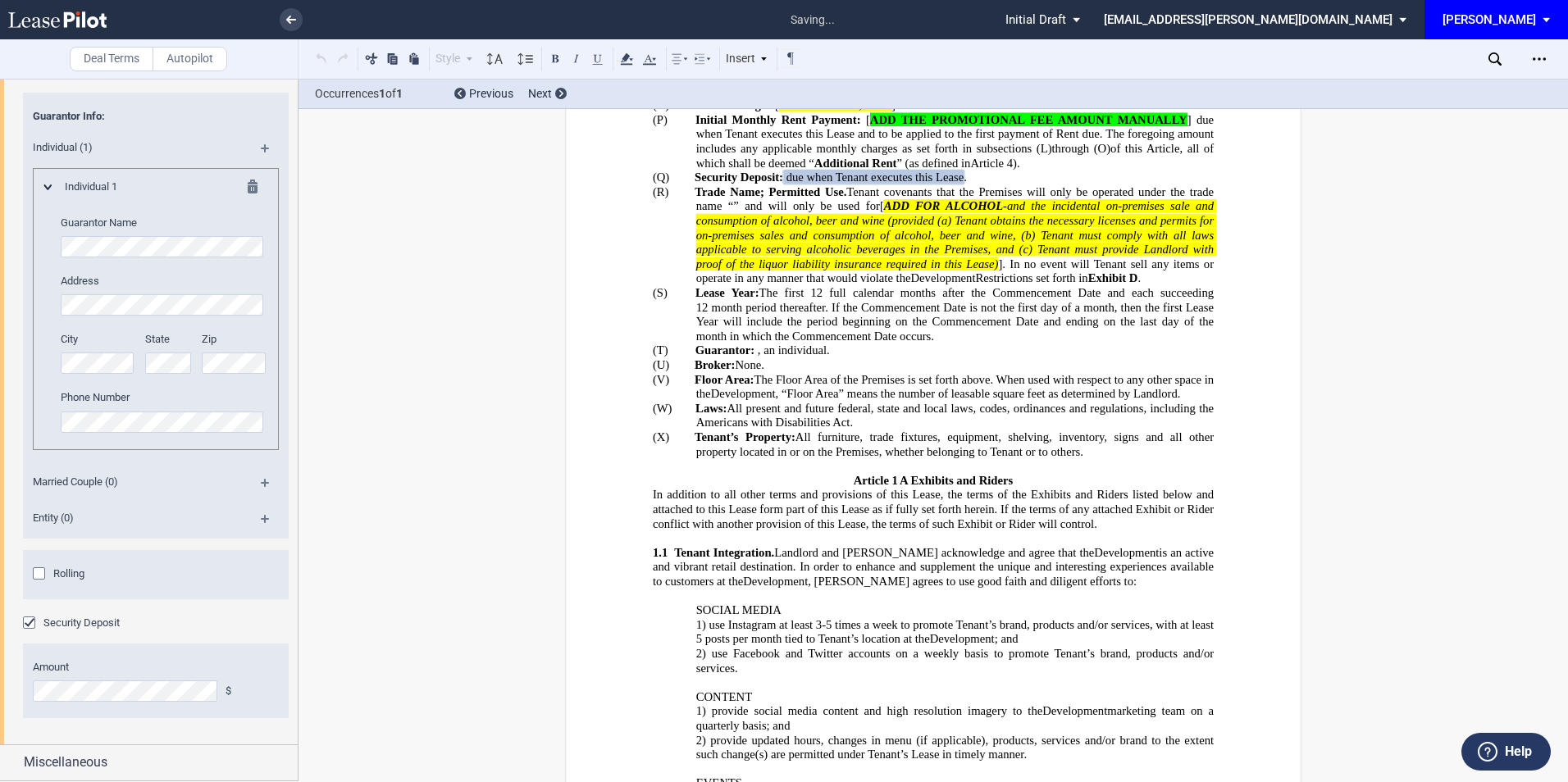
scroll to position [2675, 0]
click at [96, 759] on span "Miscellaneous" at bounding box center [65, 762] width 84 height 20
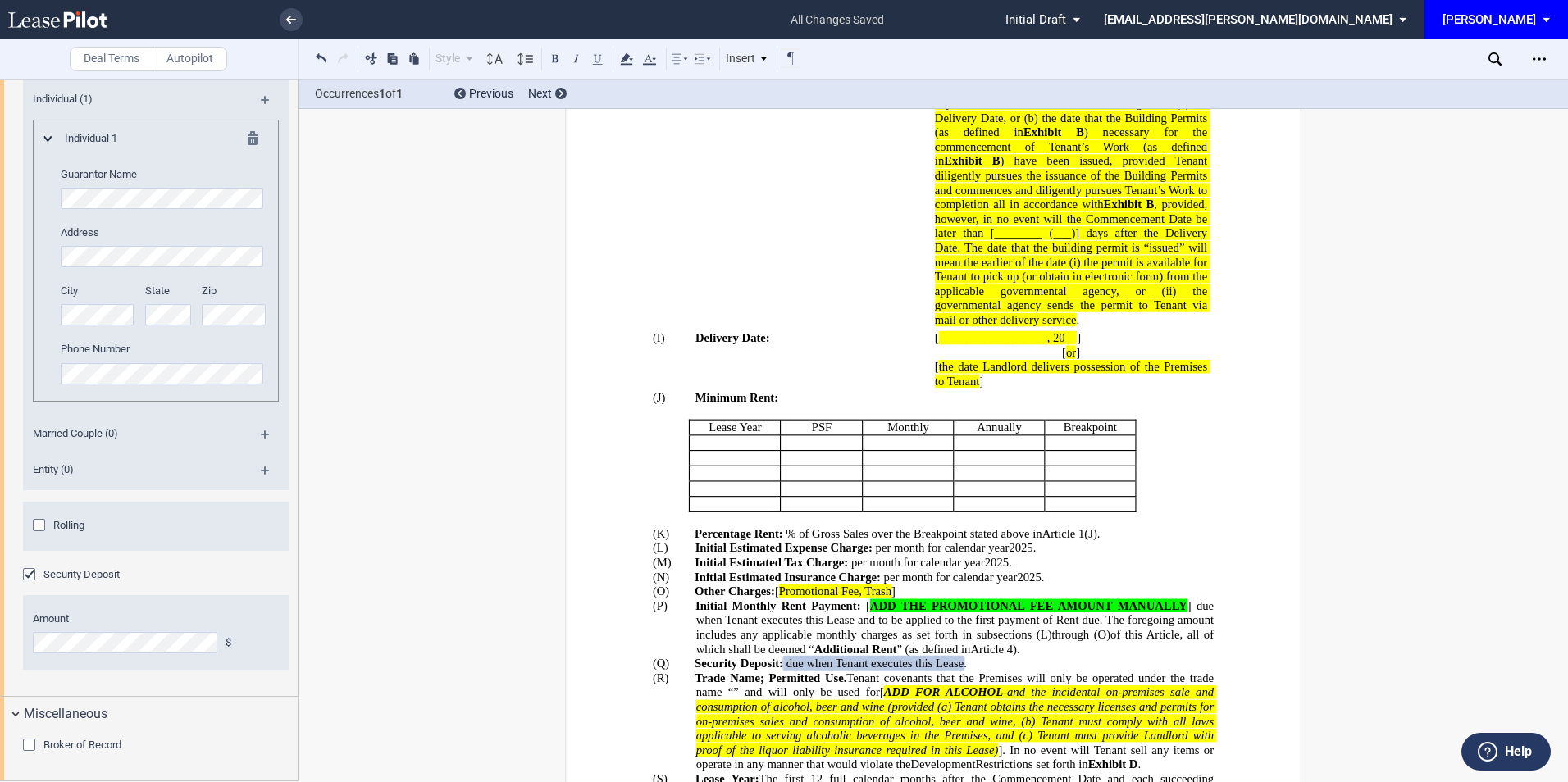
scroll to position [549, 0]
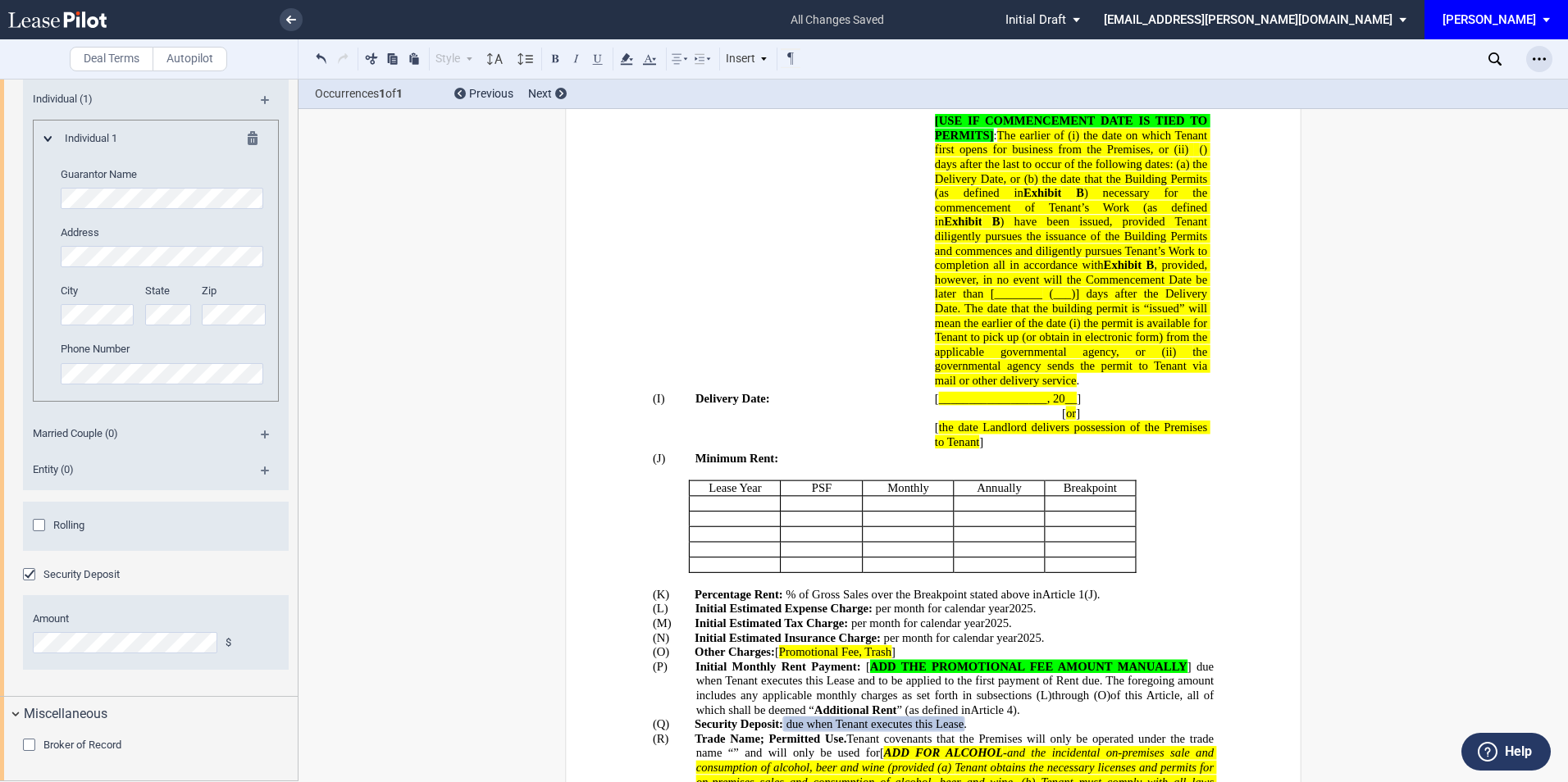
click at [1541, 62] on icon "Open Lease options menu" at bounding box center [1538, 59] width 13 height 13
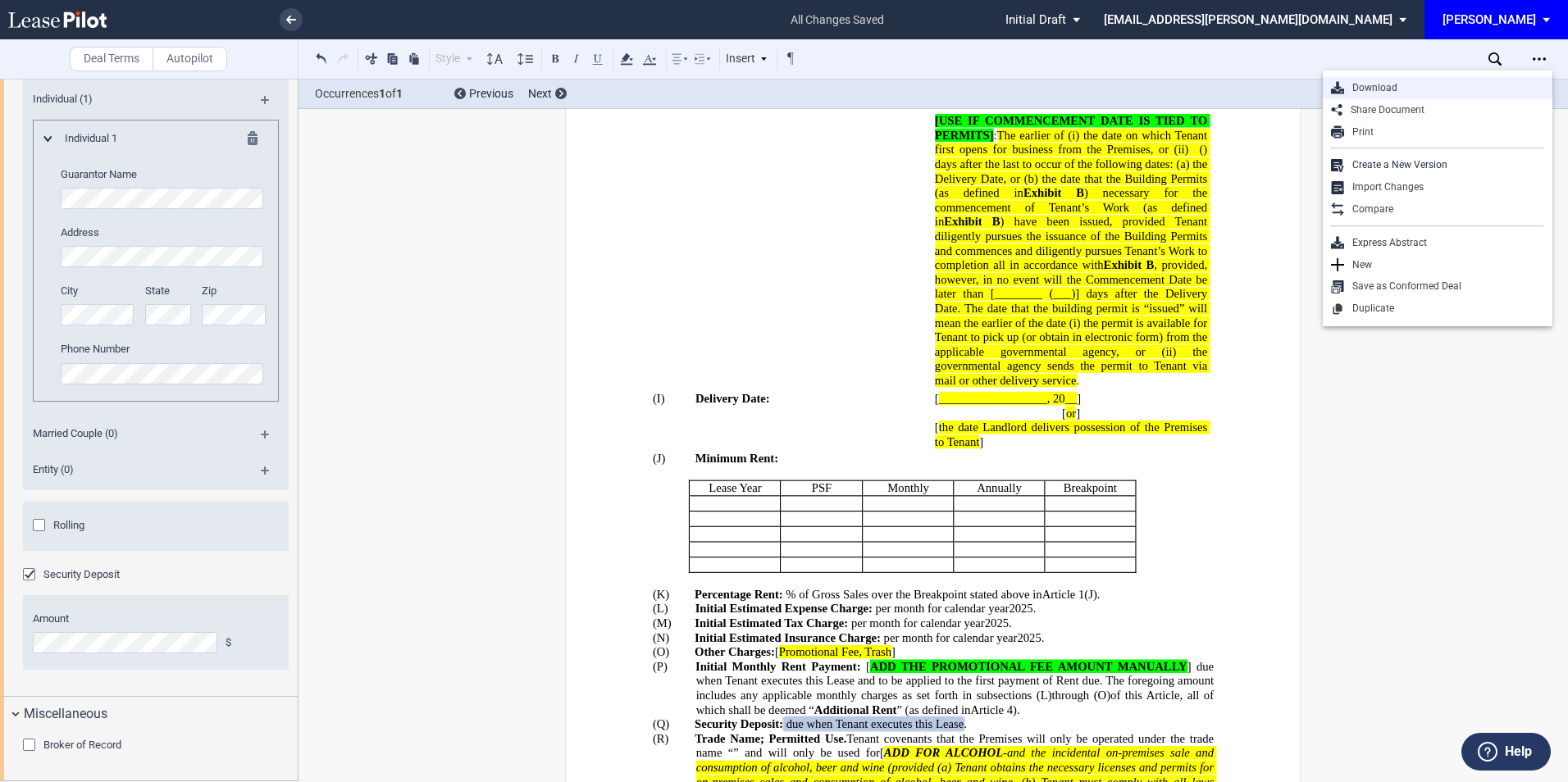
click at [1381, 87] on div "Download" at bounding box center [1444, 88] width 200 height 14
